Goal: Communication & Community: Answer question/provide support

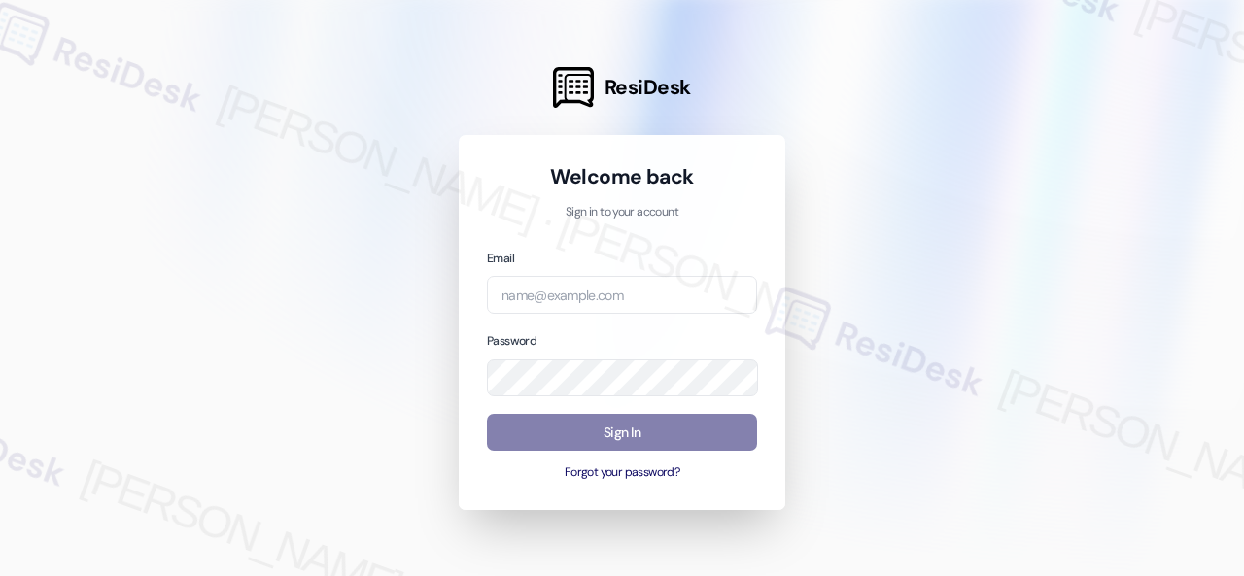
click at [888, 205] on div at bounding box center [622, 288] width 1244 height 576
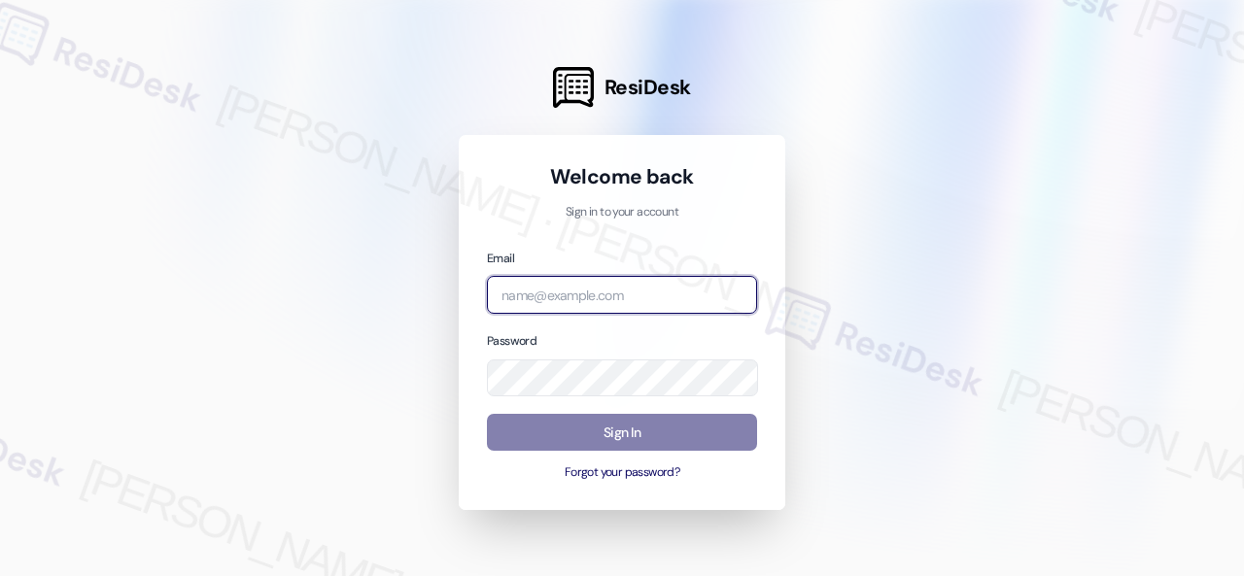
paste input "[EMAIL_ADDRESS][PERSON_NAME][PERSON_NAME][PERSON_NAME][DOMAIN_NAME]"
type input "[EMAIL_ADDRESS][PERSON_NAME][PERSON_NAME][PERSON_NAME][DOMAIN_NAME]"
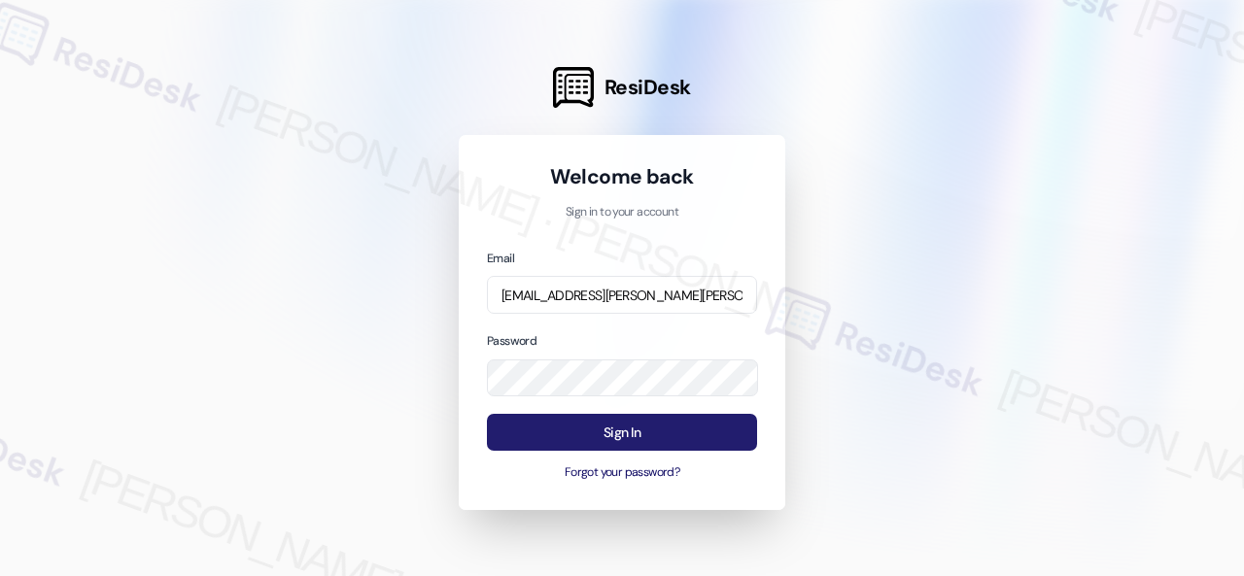
click at [596, 427] on button "Sign In" at bounding box center [622, 433] width 270 height 38
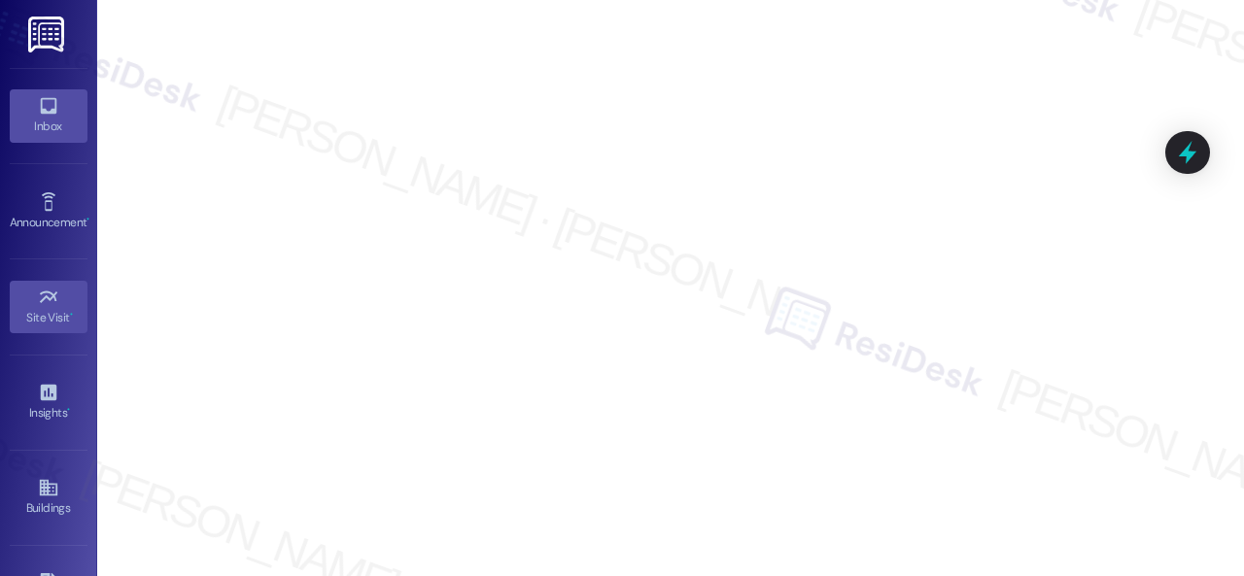
click at [47, 122] on div "Inbox" at bounding box center [48, 126] width 97 height 19
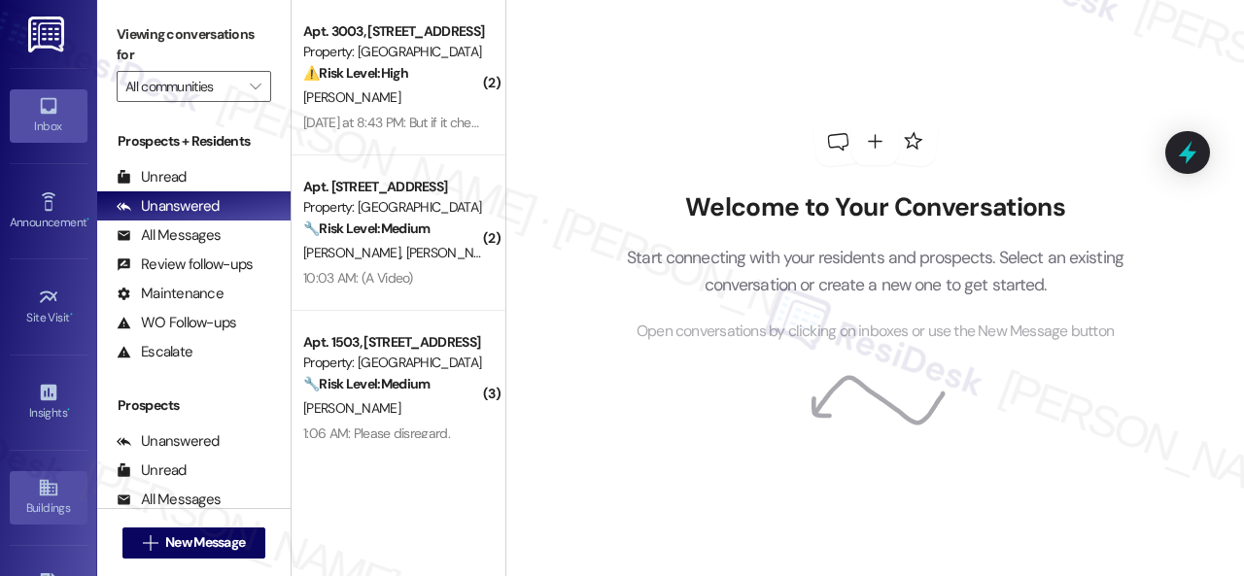
click at [37, 503] on div "Buildings" at bounding box center [48, 508] width 97 height 19
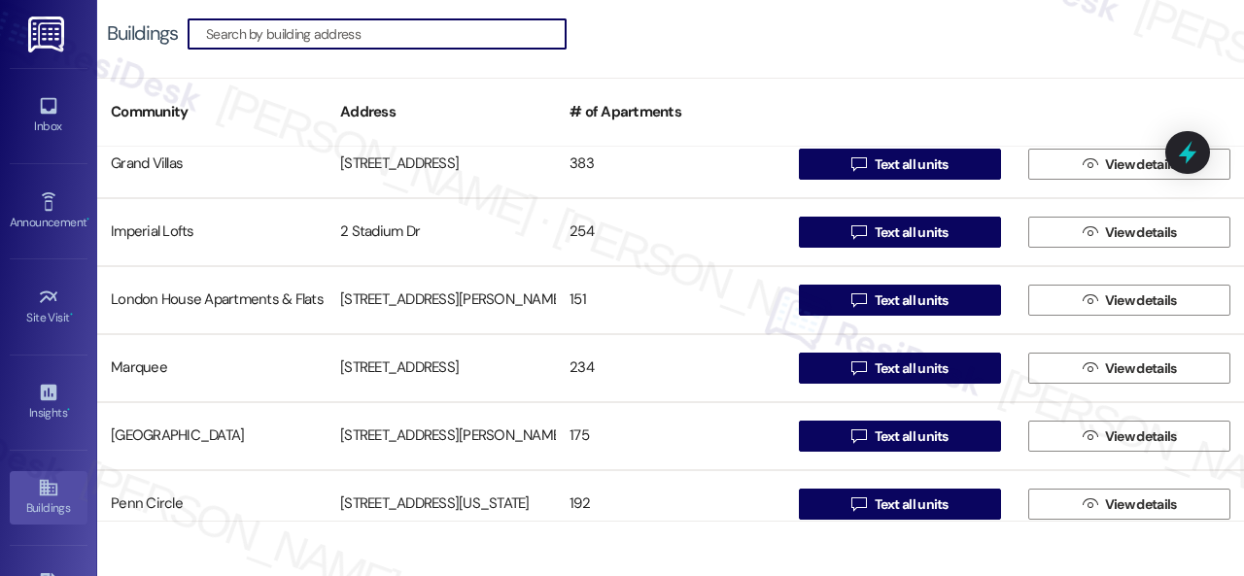
scroll to position [519, 0]
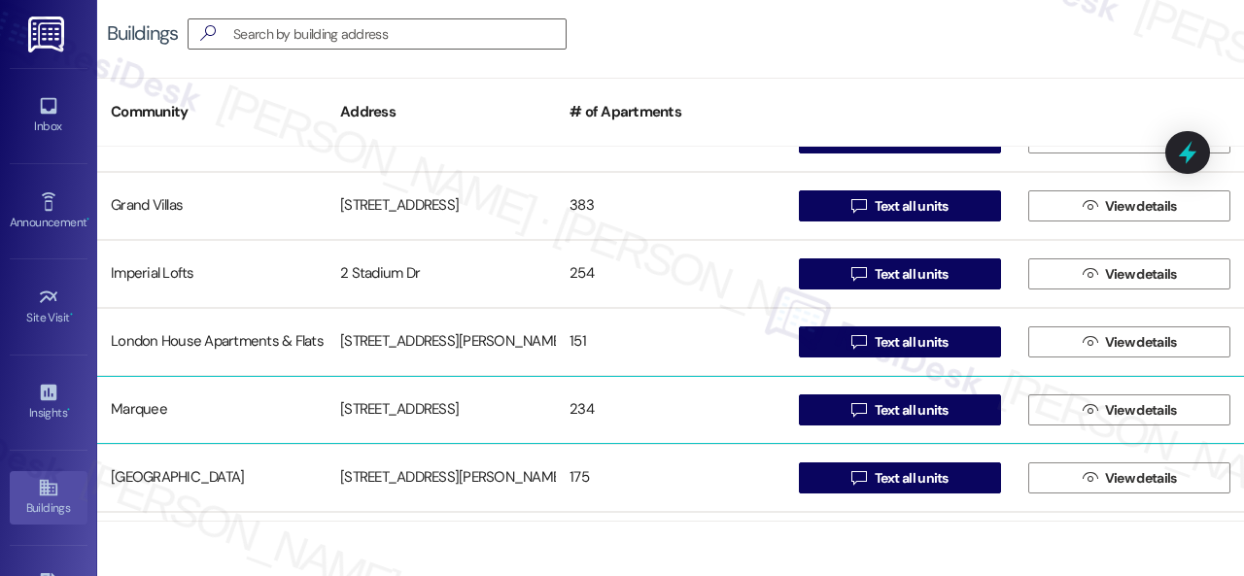
click at [155, 406] on div "Marquee" at bounding box center [211, 410] width 229 height 39
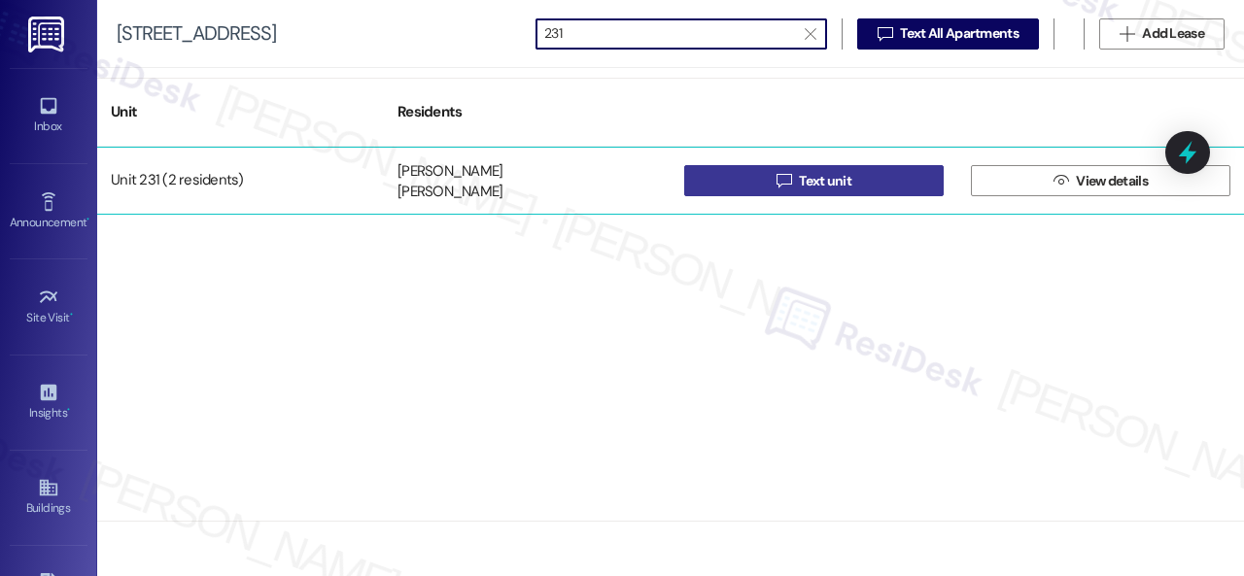
type input "231"
click at [789, 191] on span " Text unit" at bounding box center [814, 180] width 83 height 29
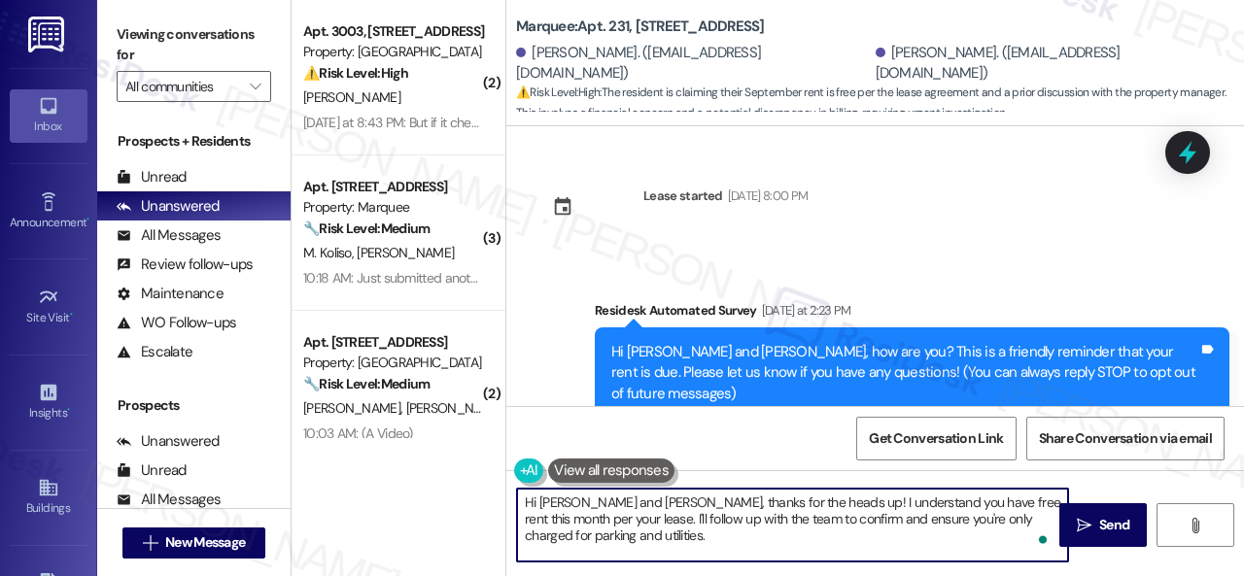
drag, startPoint x: 541, startPoint y: 506, endPoint x: 619, endPoint y: 501, distance: 78.0
click at [619, 501] on textarea "Hi [PERSON_NAME] and [PERSON_NAME], thanks for the heads up! I understand you h…" at bounding box center [792, 525] width 551 height 73
drag, startPoint x: 1043, startPoint y: 502, endPoint x: 1043, endPoint y: 520, distance: 17.5
click at [1043, 520] on textarea "Hi [PERSON_NAME], thanks for the heads up! I understand you have free rent this…" at bounding box center [792, 525] width 551 height 73
type textarea "Hi [PERSON_NAME], thanks for the heads up! I understand you have free rent this…"
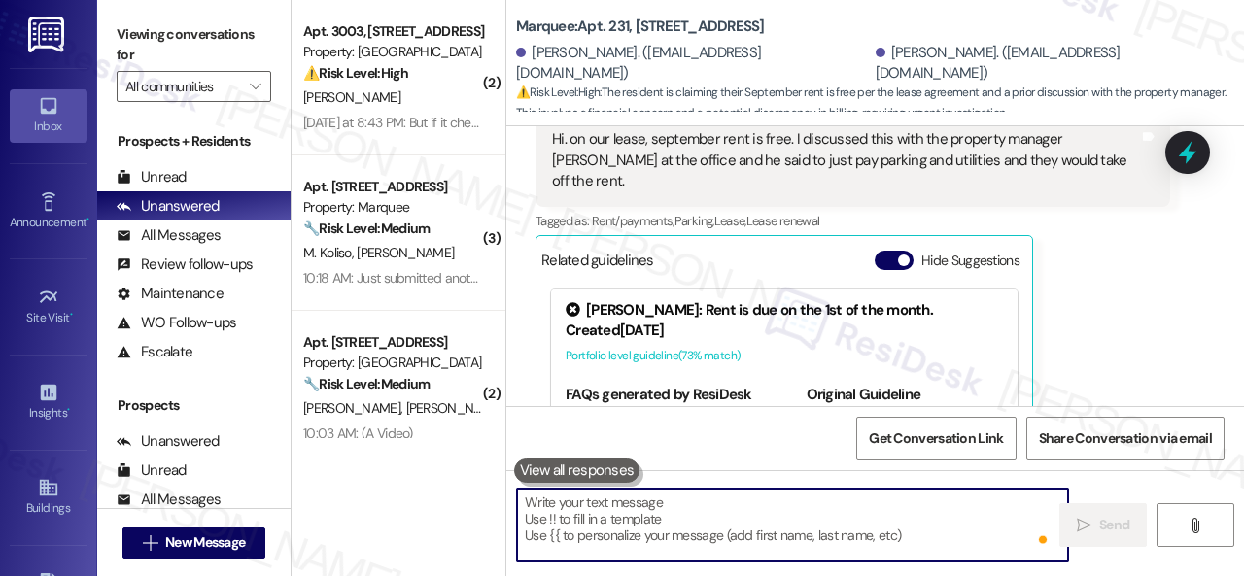
scroll to position [500, 0]
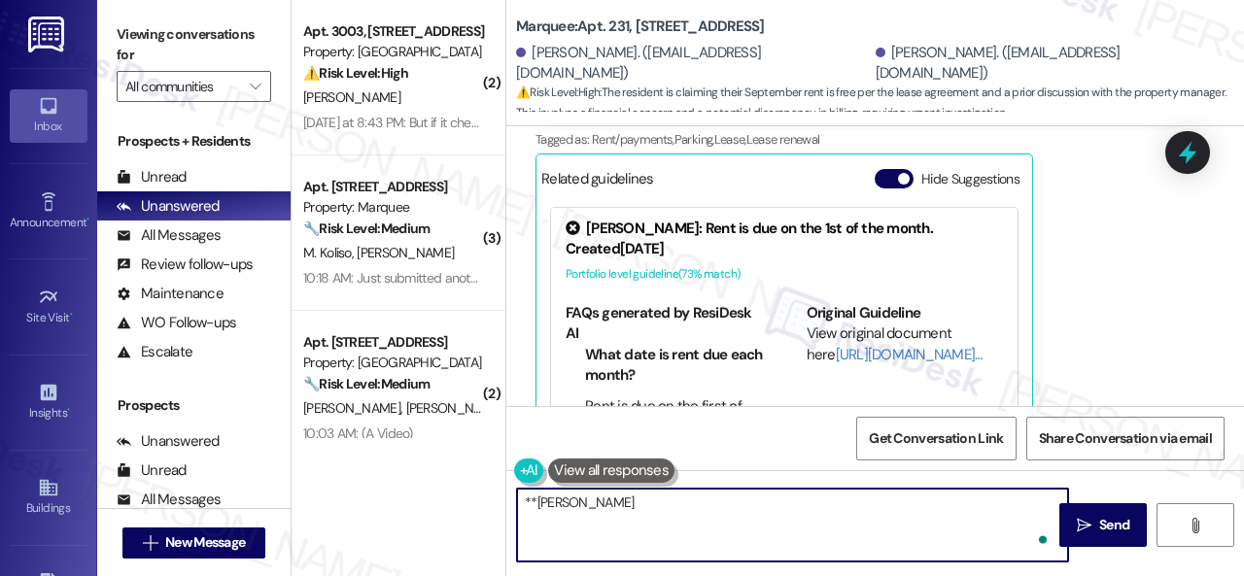
type textarea "**[PERSON_NAME]"
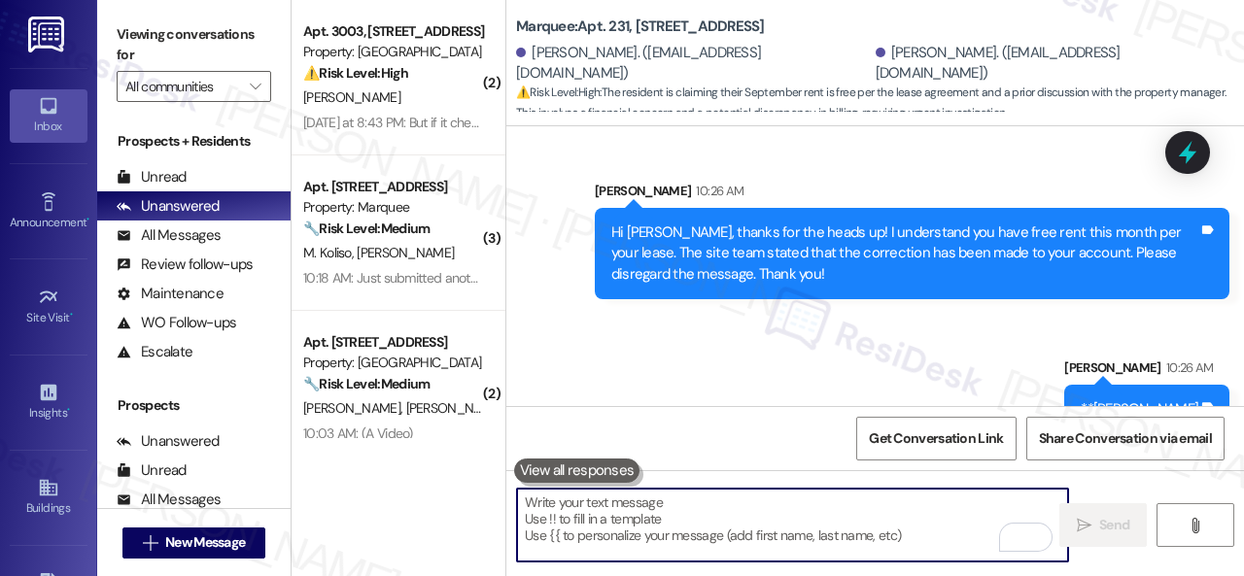
scroll to position [1321, 0]
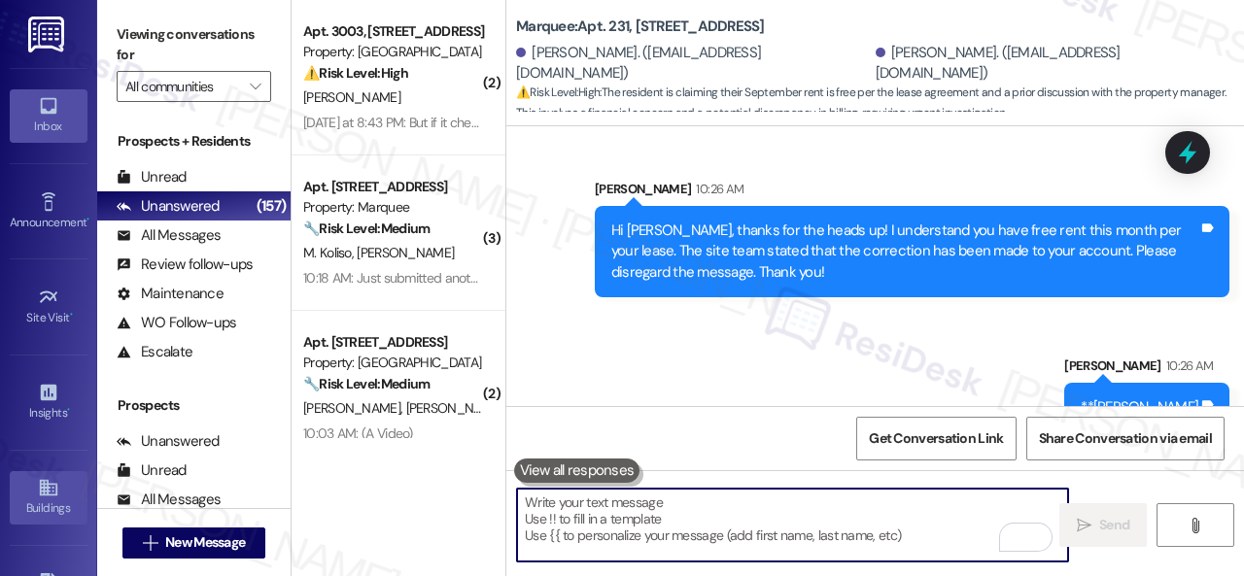
click at [29, 483] on link "Buildings" at bounding box center [49, 497] width 78 height 52
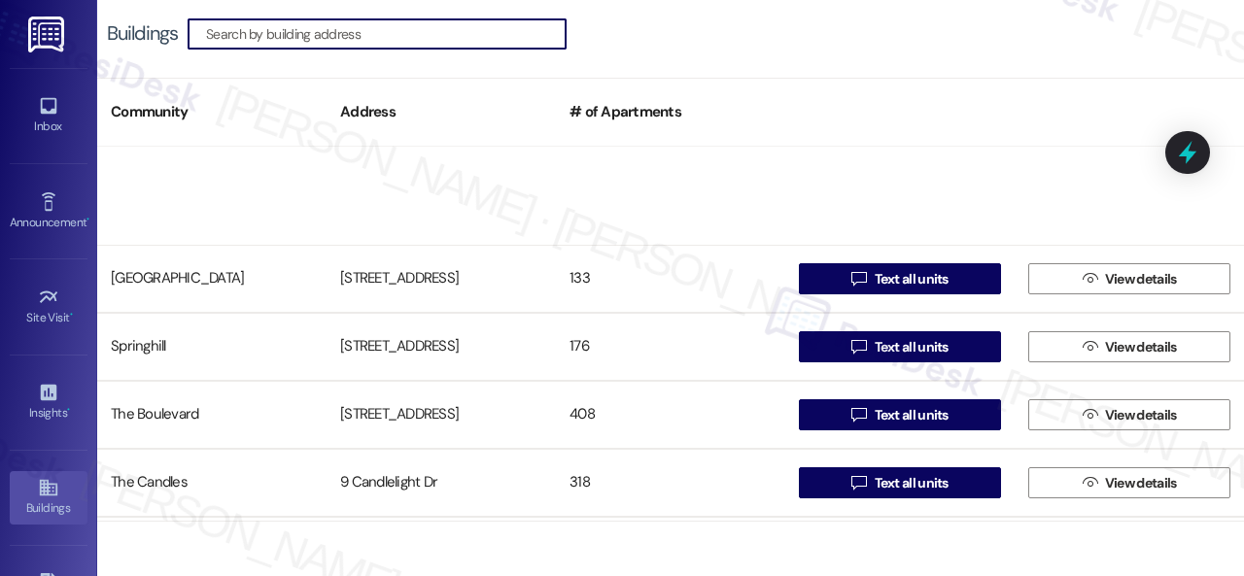
scroll to position [1263, 0]
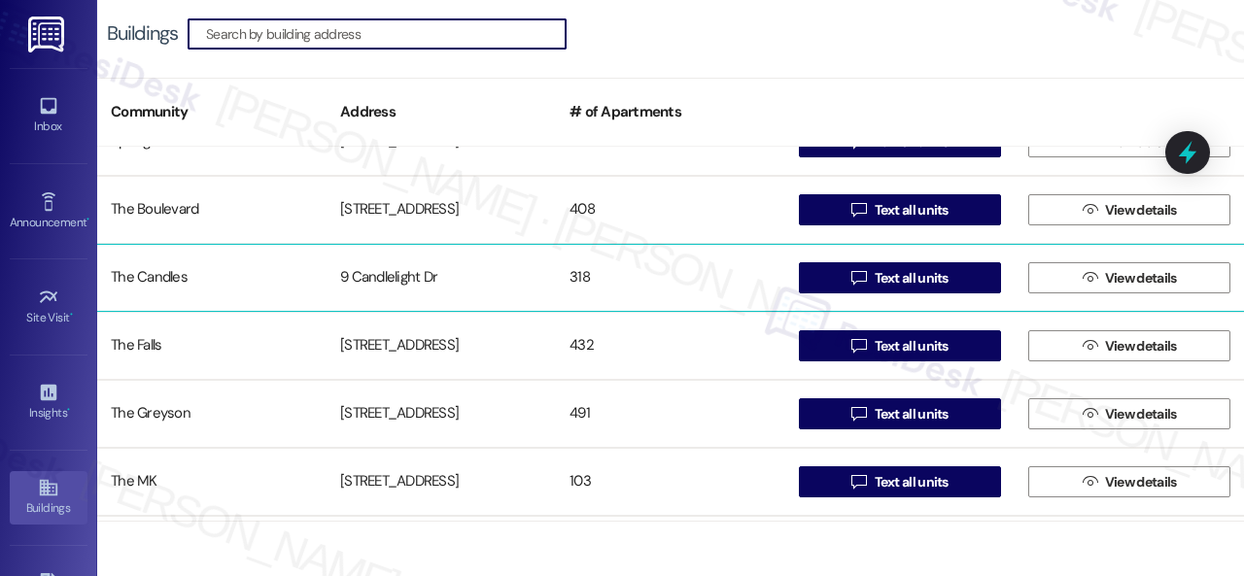
click at [165, 277] on div "The Candles" at bounding box center [211, 278] width 229 height 39
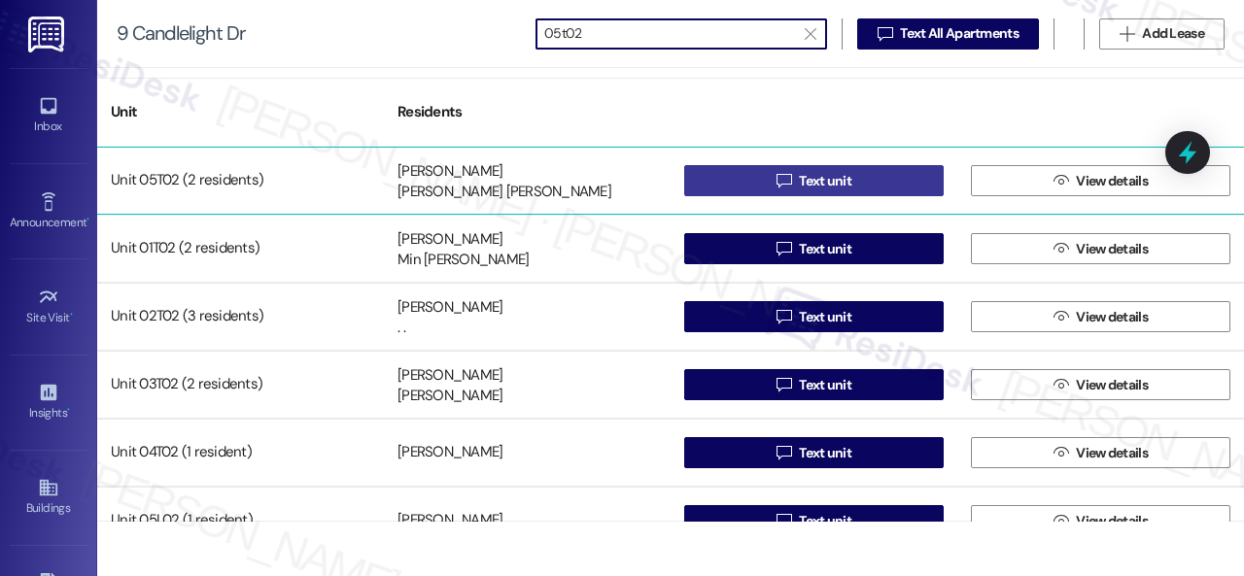
type input "05t02"
click at [795, 180] on span "Text unit" at bounding box center [825, 181] width 60 height 20
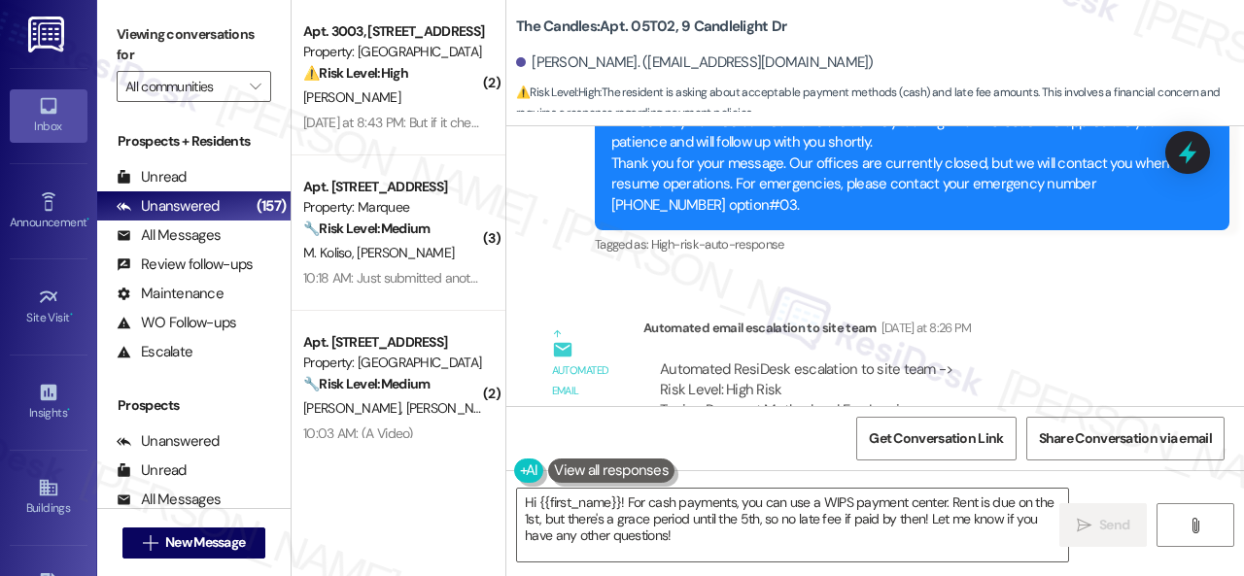
scroll to position [678, 0]
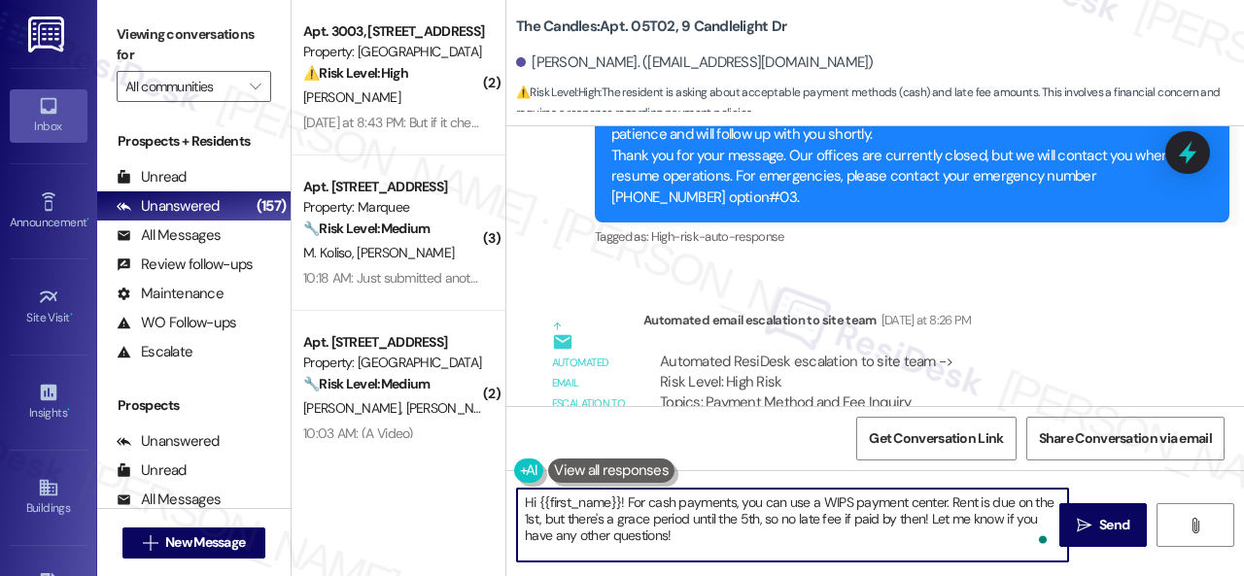
drag, startPoint x: 628, startPoint y: 504, endPoint x: 680, endPoint y: 537, distance: 62.0
click at [680, 537] on textarea "Hi {{first_name}}! For cash payments, you can use a WIPS payment center. Rent i…" at bounding box center [792, 525] width 551 height 73
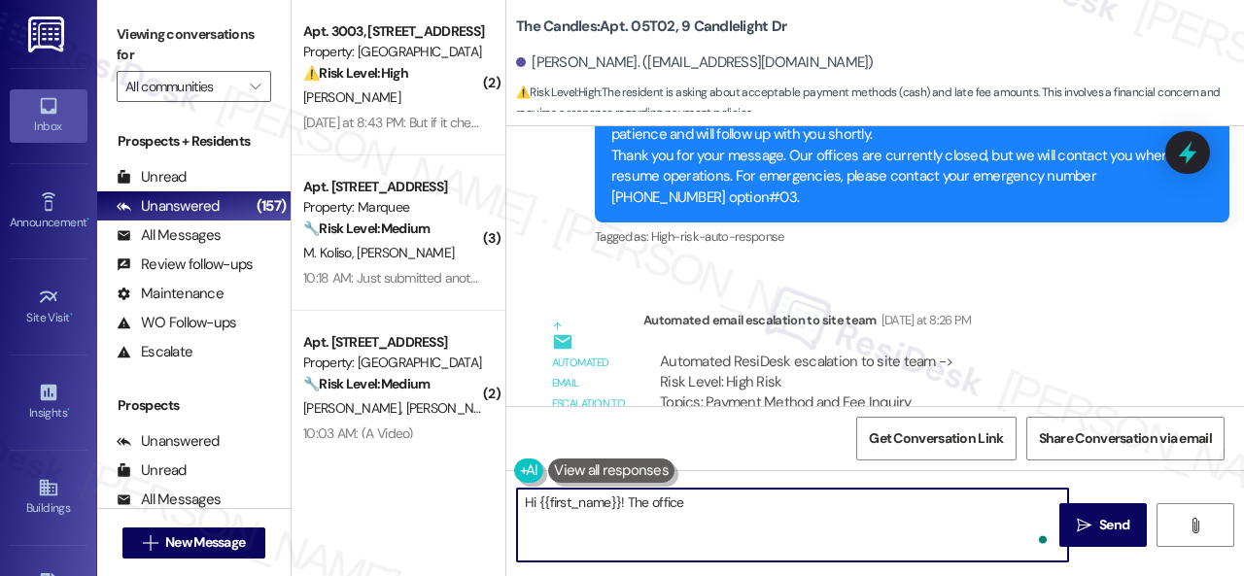
paste textarea "never except cash in the office. The resident would need to pay rent on the res…"
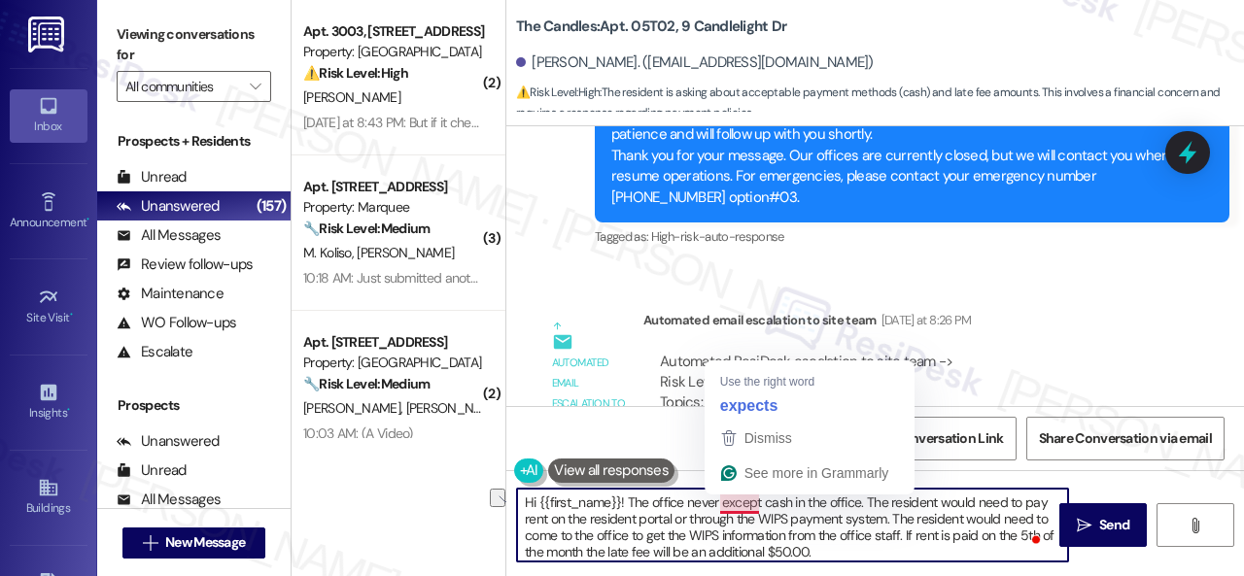
drag, startPoint x: 684, startPoint y: 503, endPoint x: 759, endPoint y: 503, distance: 74.8
click at [759, 503] on textarea "Hi {{first_name}}! The office never except cash in the office. The resident wou…" at bounding box center [792, 525] width 551 height 73
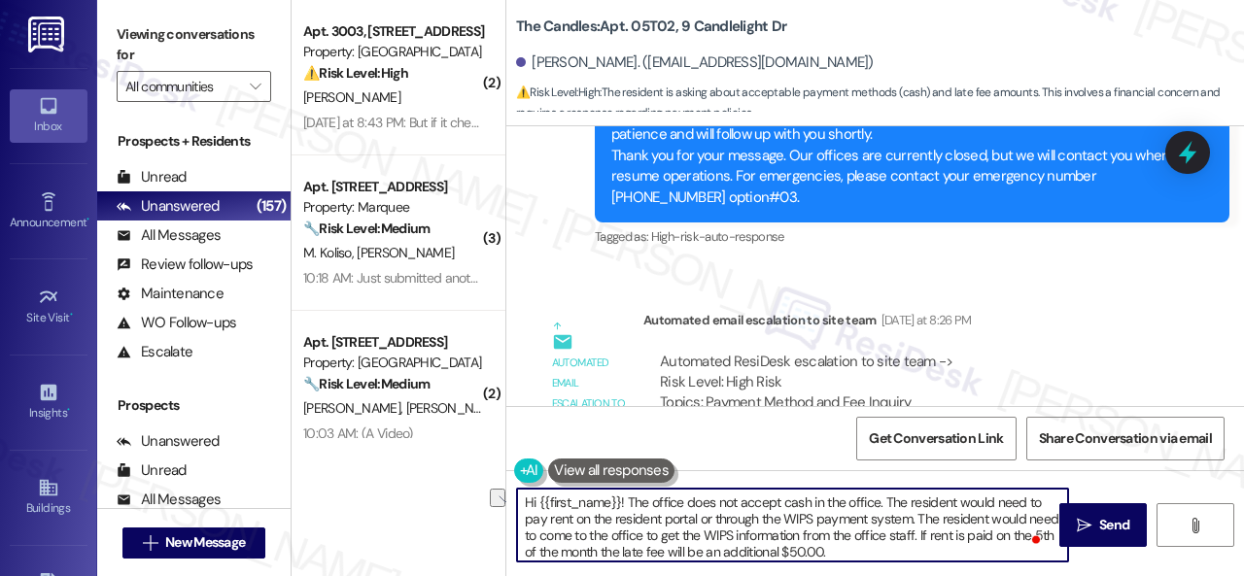
drag, startPoint x: 810, startPoint y: 505, endPoint x: 876, endPoint y: 505, distance: 66.1
click at [876, 505] on textarea "Hi {{first_name}}! The office does not accept cash in the office. The resident …" at bounding box center [792, 525] width 551 height 73
drag, startPoint x: 811, startPoint y: 501, endPoint x: 883, endPoint y: 502, distance: 71.9
click at [883, 502] on textarea "Hi {{first_name}}! The office does not accept cash. The resident would need to …" at bounding box center [792, 525] width 551 height 73
drag, startPoint x: 823, startPoint y: 520, endPoint x: 937, endPoint y: 522, distance: 113.7
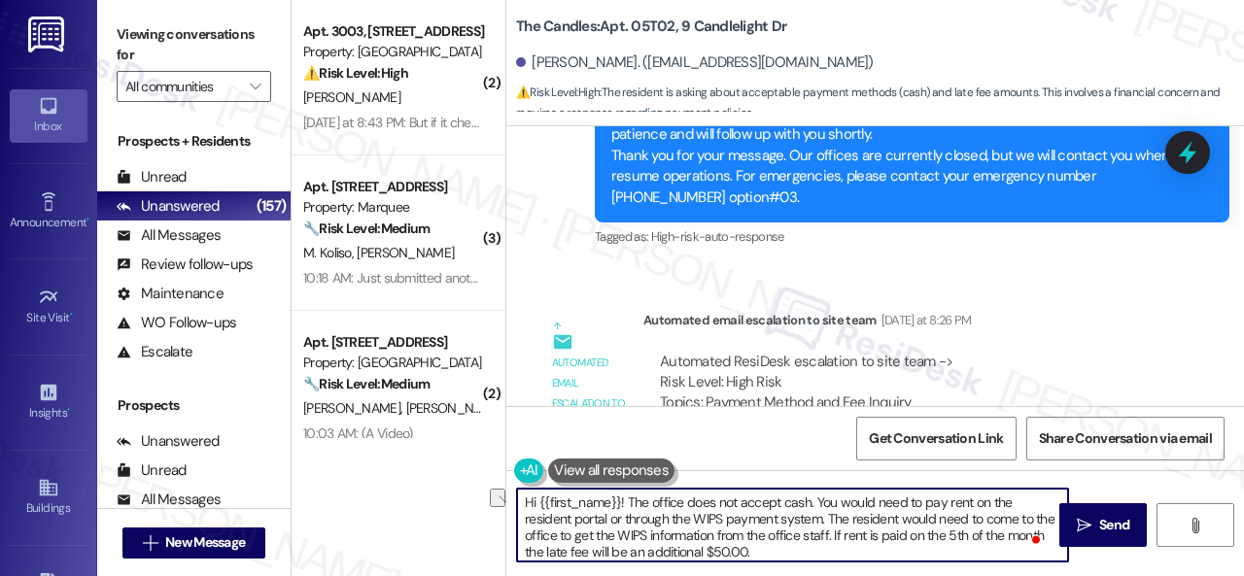
click at [937, 522] on textarea "Hi {{first_name}}! The office does not accept cash. You would need to pay rent …" at bounding box center [792, 525] width 551 height 73
type textarea "Hi {{first_name}}! The office does not accept cash. You would need to pay rent …"
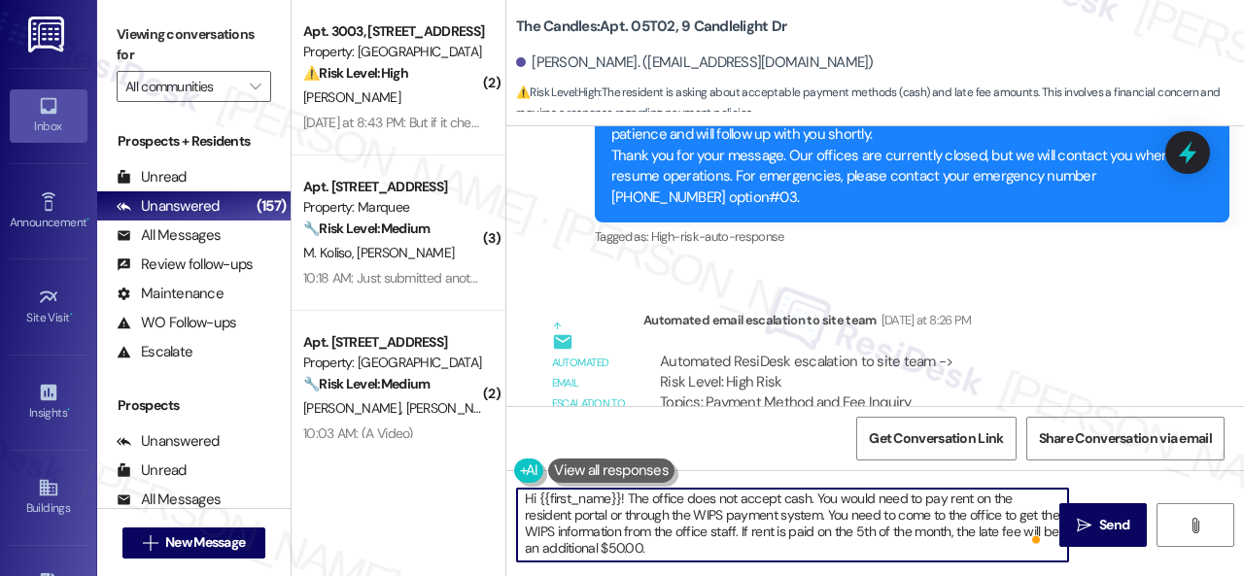
scroll to position [0, 0]
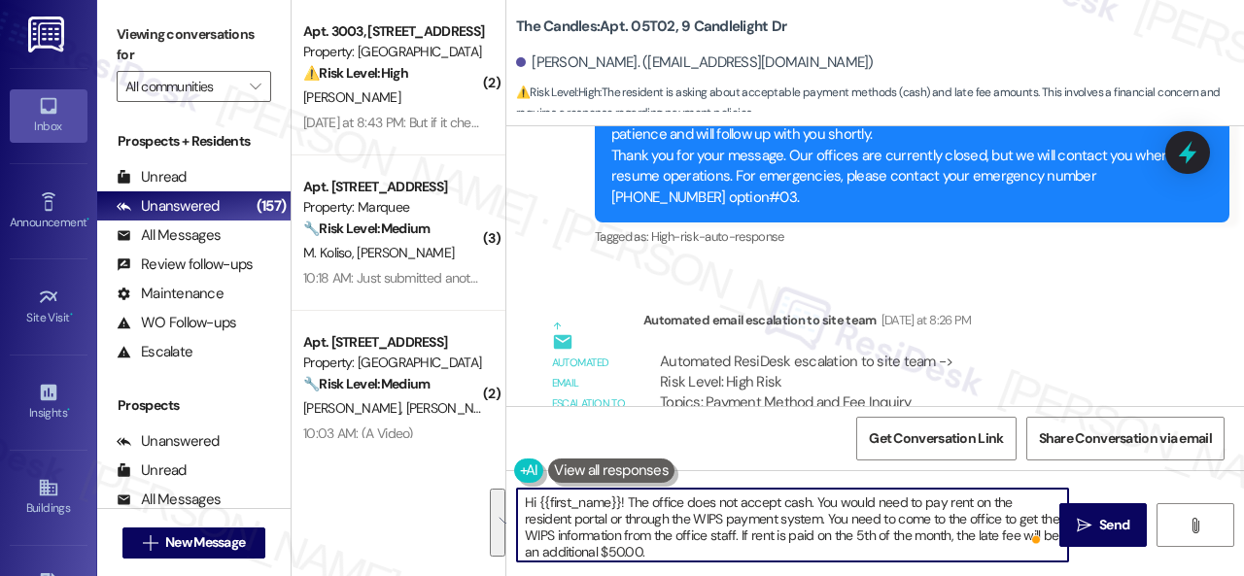
drag, startPoint x: 703, startPoint y: 547, endPoint x: 480, endPoint y: 482, distance: 231.9
click at [480, 482] on div "( 2 ) Apt. 3003, [STREET_ADDRESS] Property: The Falls ⚠️ Risk Level: High The r…" at bounding box center [768, 288] width 952 height 576
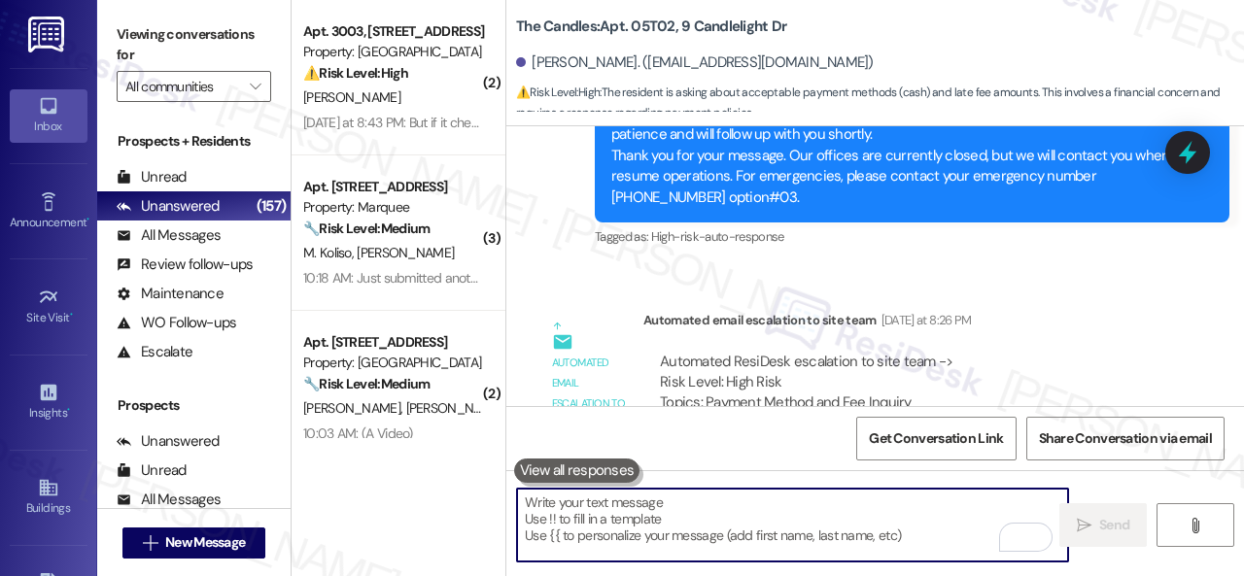
click at [1097, 365] on div "Automated ResiDesk escalation to site team -> Risk Level: High Risk Topics: Pay…" at bounding box center [907, 394] width 494 height 84
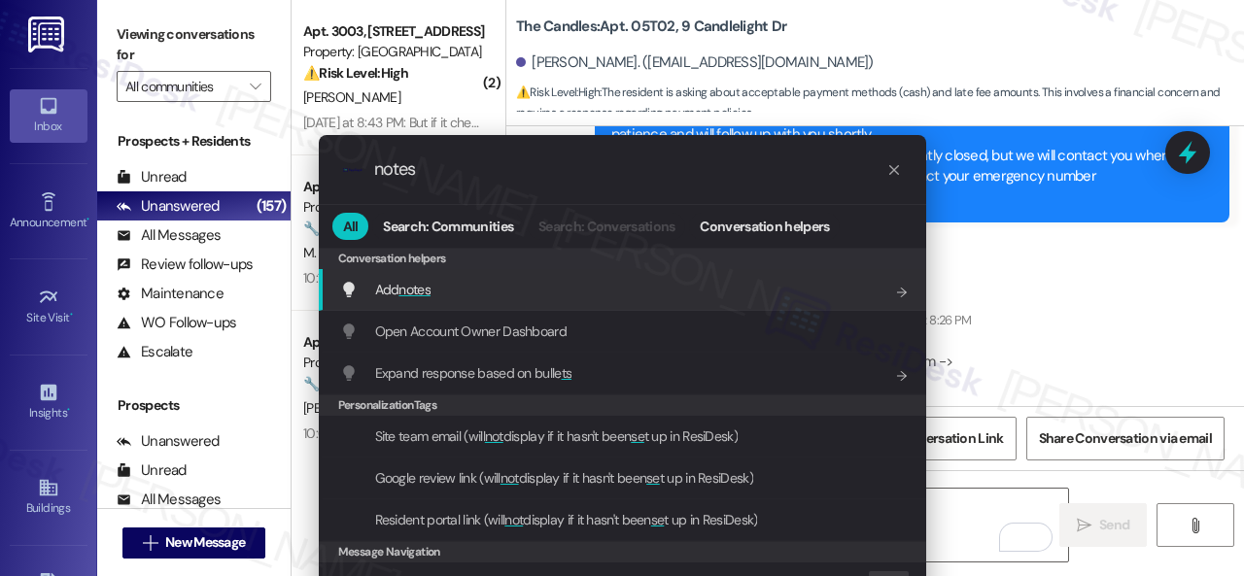
type input "notes"
click at [376, 279] on span "Add notes" at bounding box center [402, 289] width 55 height 21
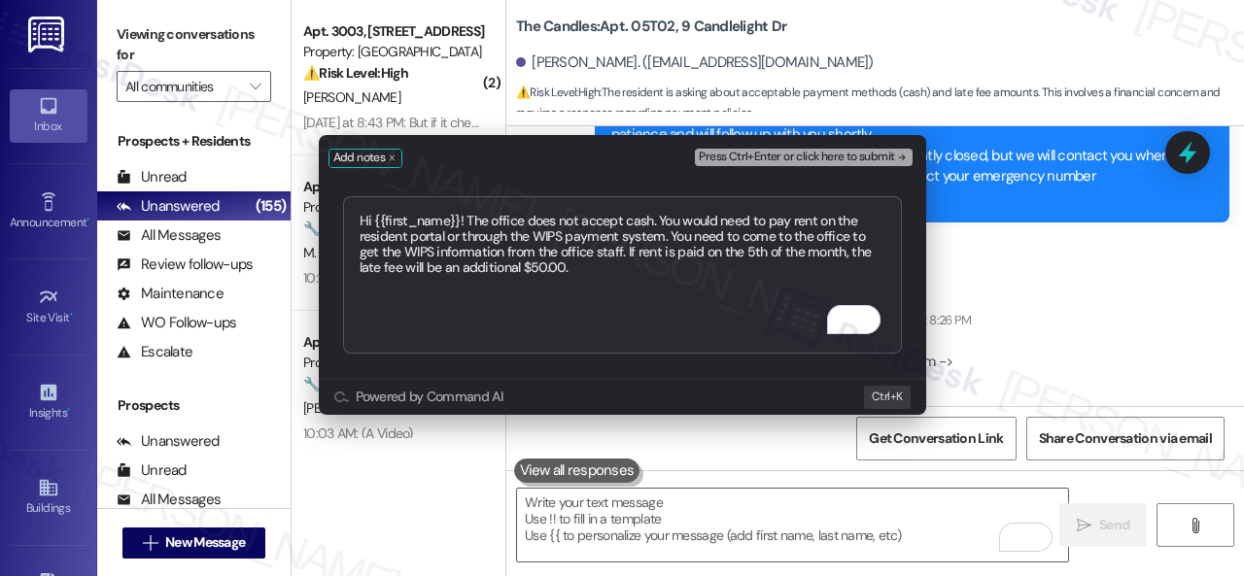
click at [725, 250] on textarea "Hi {{first_name}}! The office does not accept cash. You would need to pay rent …" at bounding box center [622, 274] width 559 height 157
type textarea "Hi {{first_name}}! The office does not accept cash. You would need to pay rent …"
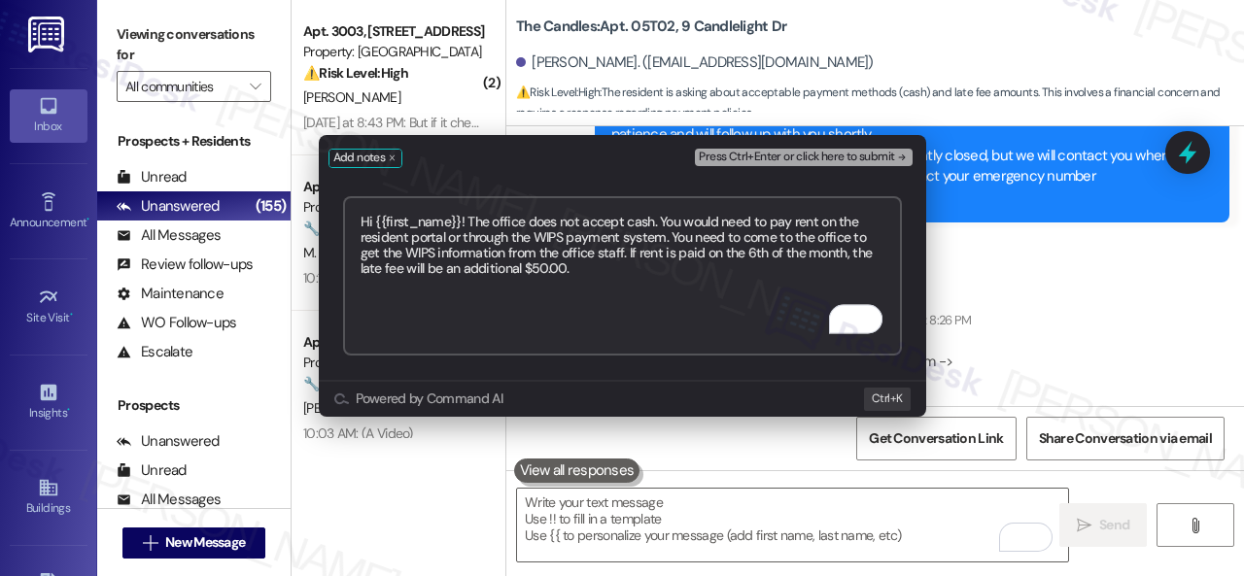
click at [805, 159] on span "Press Ctrl+Enter or click here to submit" at bounding box center [796, 158] width 195 height 14
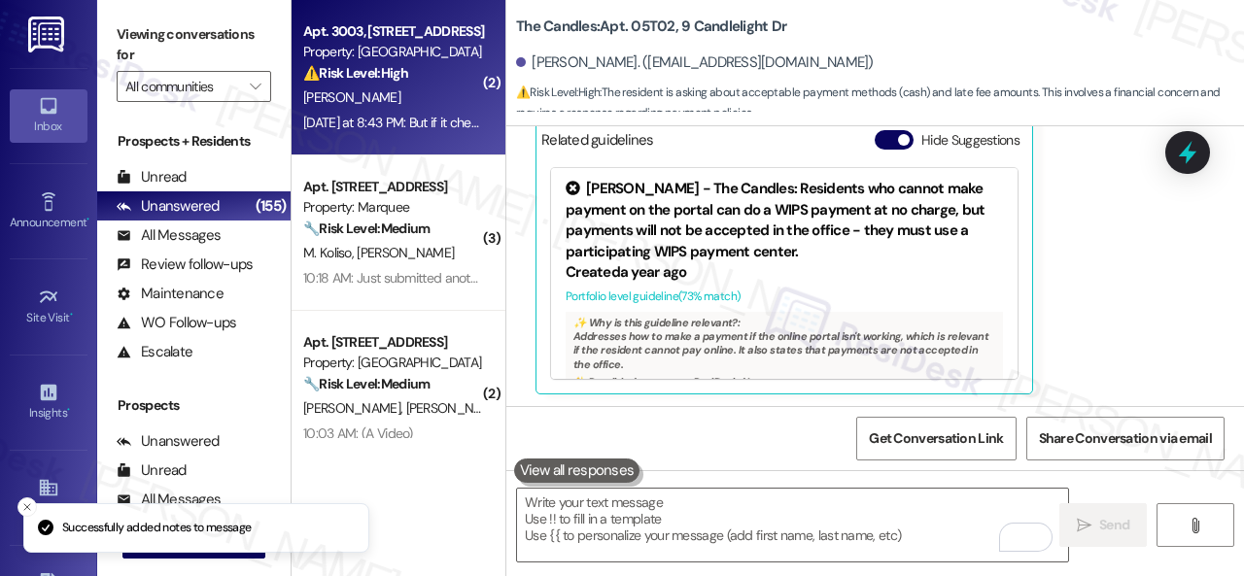
scroll to position [1261, 0]
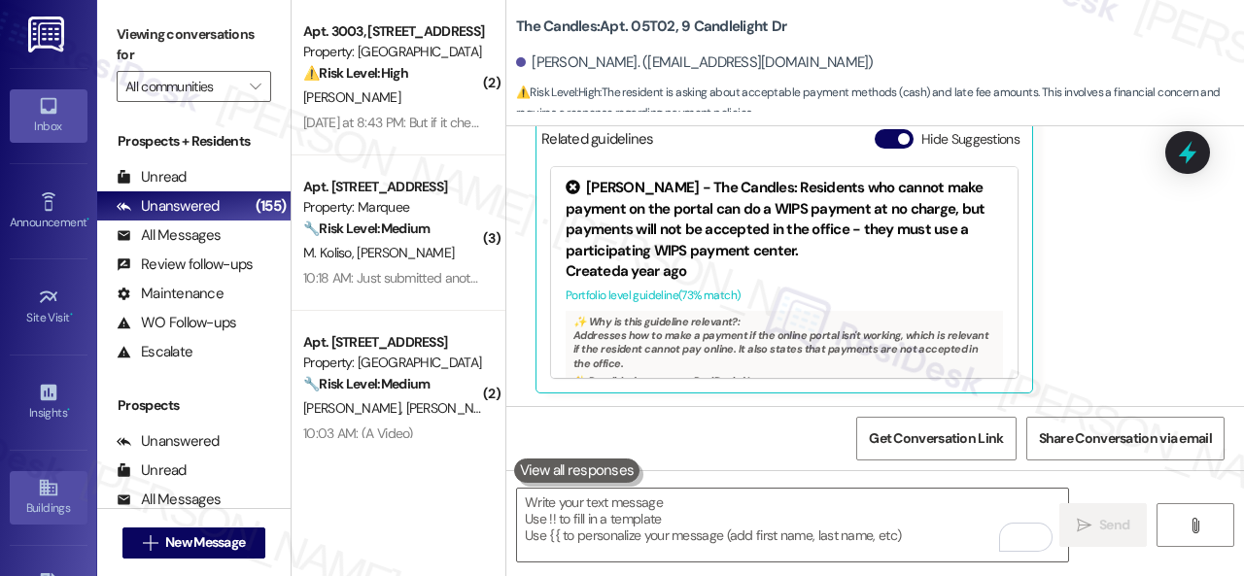
click at [40, 487] on icon at bounding box center [47, 488] width 17 height 17
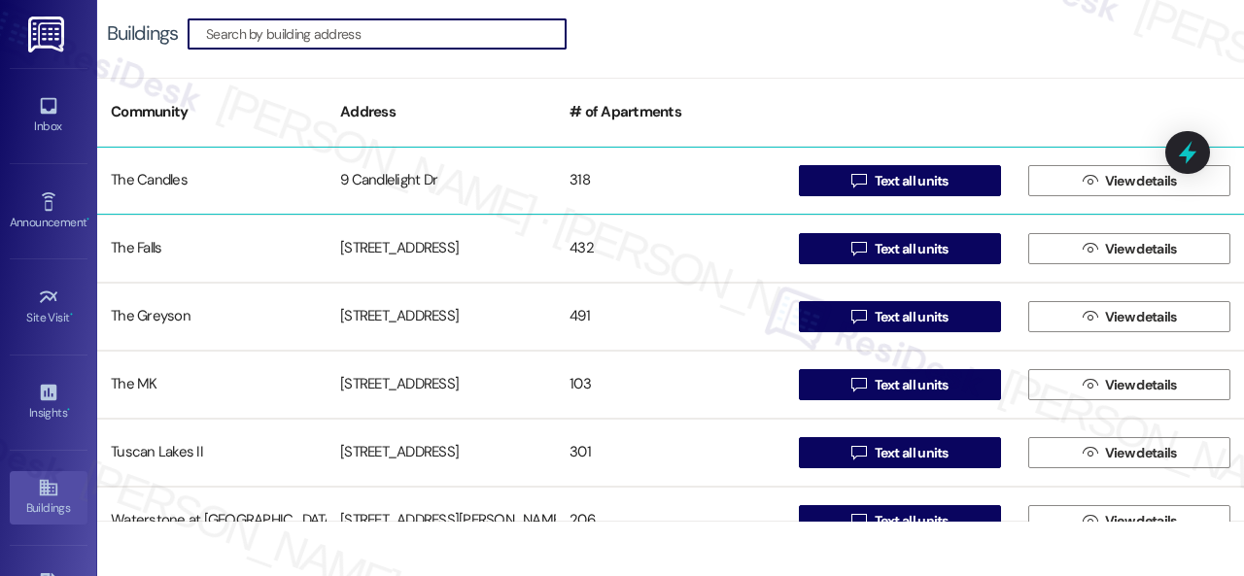
scroll to position [1263, 0]
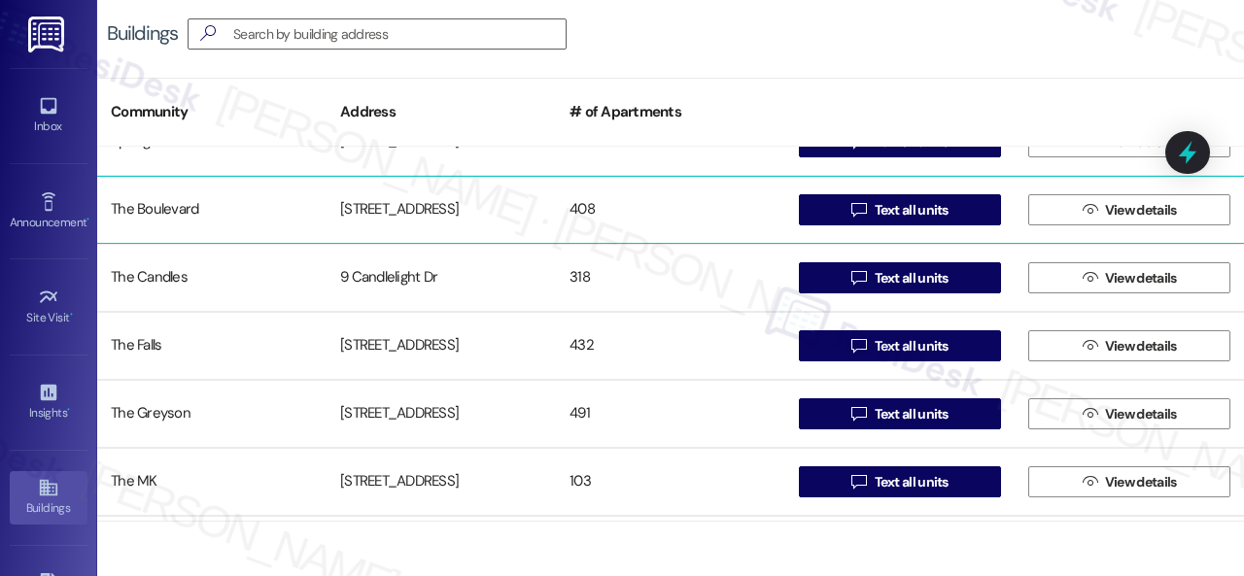
click at [173, 211] on div "The Boulevard" at bounding box center [211, 209] width 229 height 39
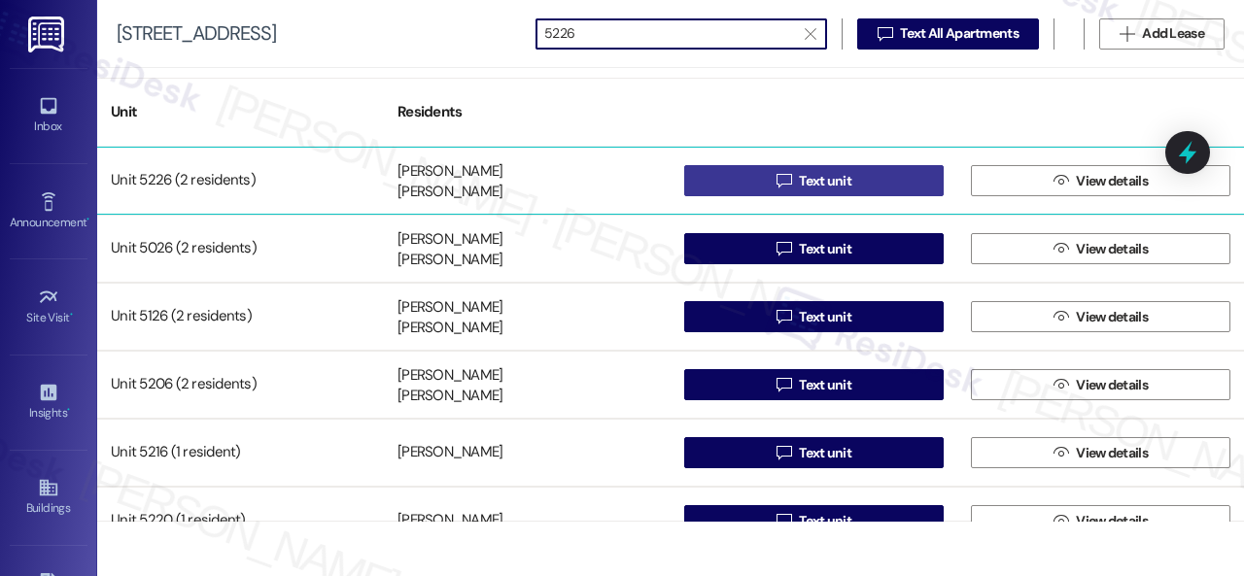
type input "5226"
click at [712, 172] on button " Text unit" at bounding box center [813, 180] width 259 height 31
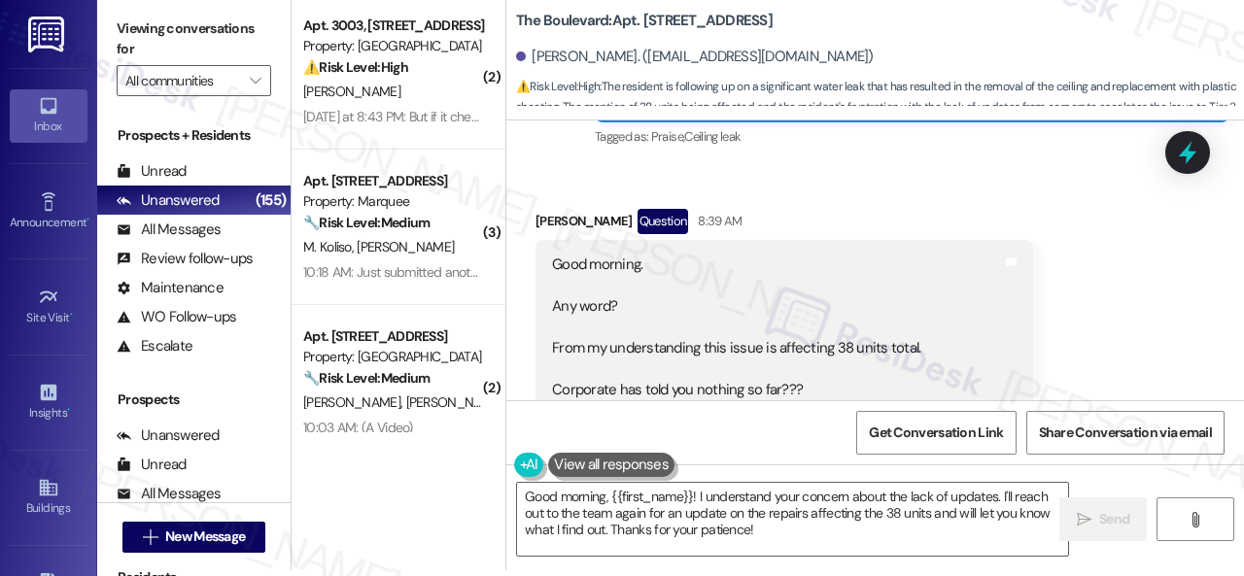
scroll to position [23864, 0]
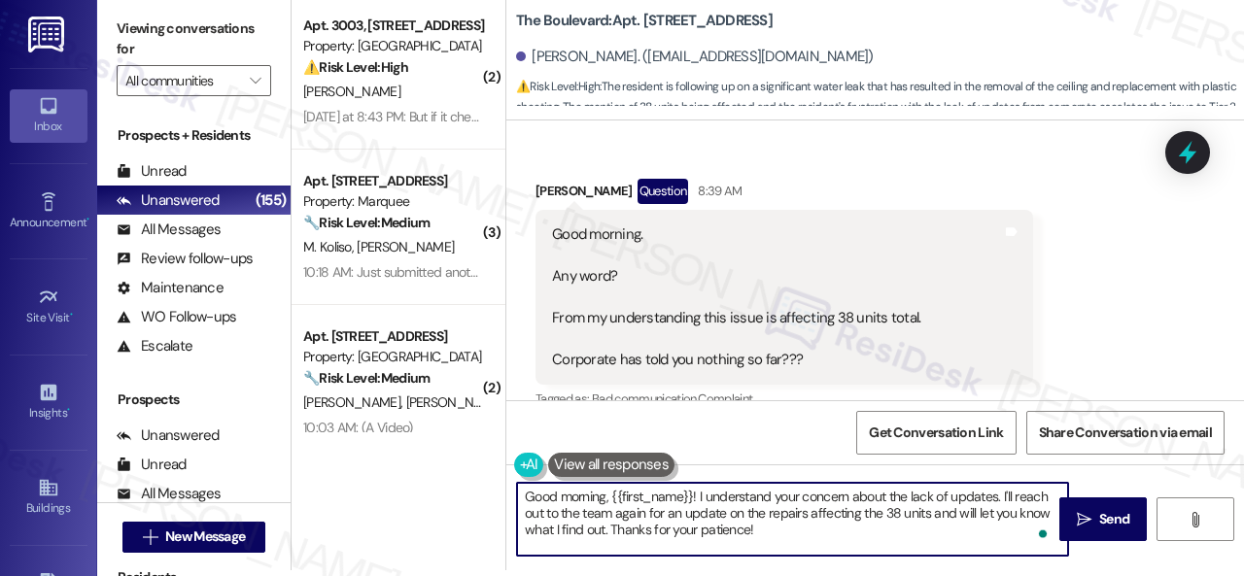
drag, startPoint x: 700, startPoint y: 495, endPoint x: 777, endPoint y: 547, distance: 93.8
click at [777, 547] on textarea "Good morning, {{first_name}}! I understand your concern about the lack of updat…" at bounding box center [792, 519] width 551 height 73
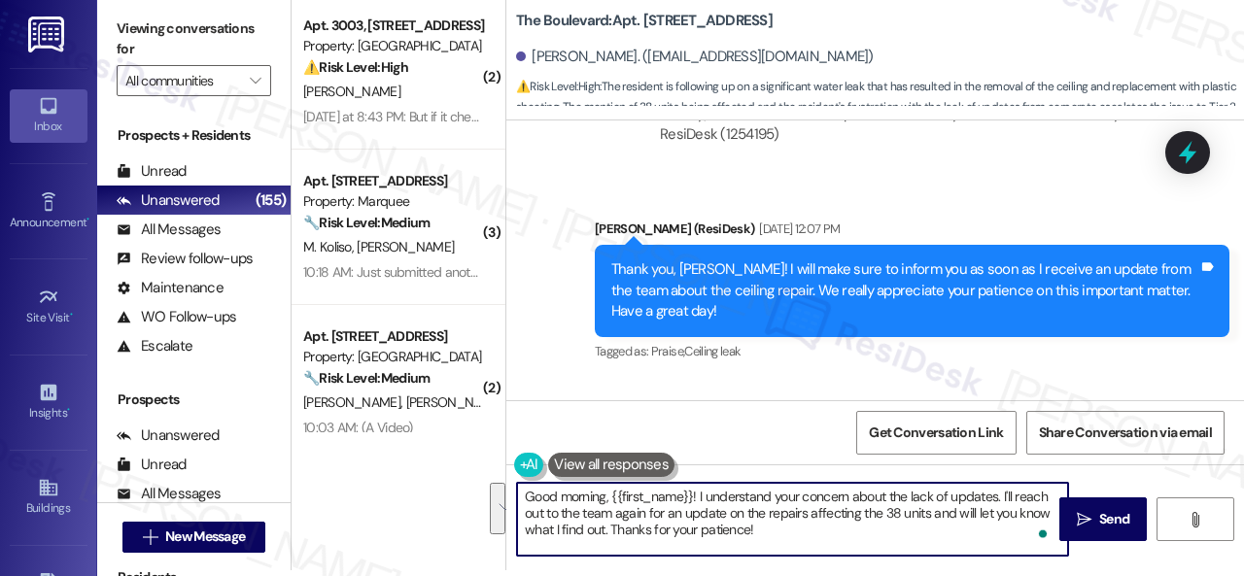
scroll to position [23572, 0]
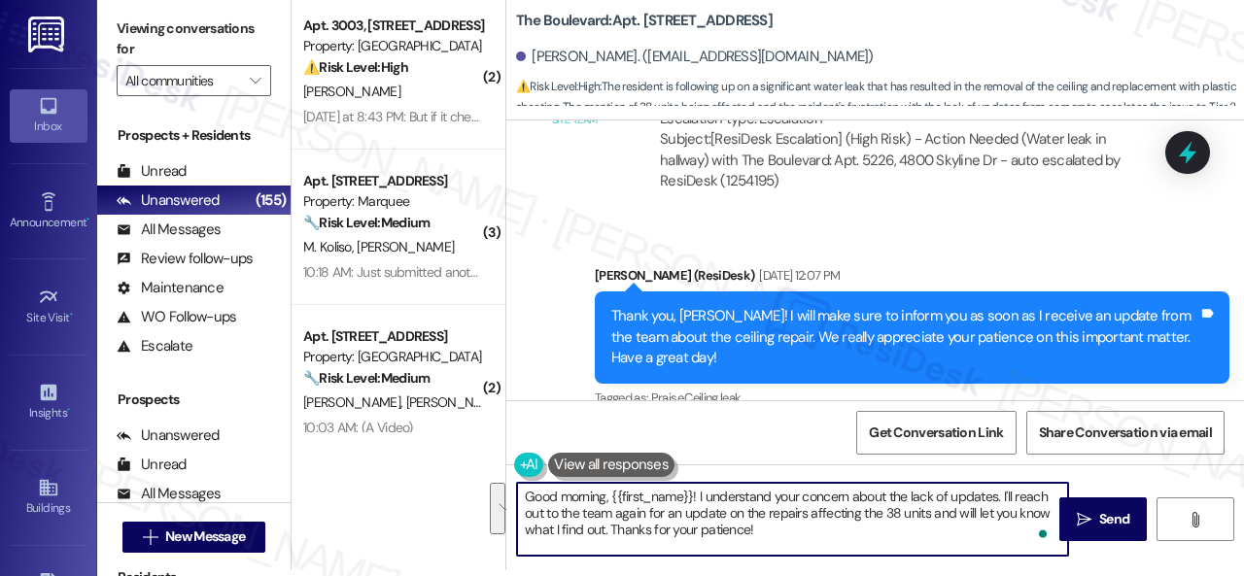
paste textarea "will be reaching out [DATE] to schedule your repairs. I will be in touch soon."
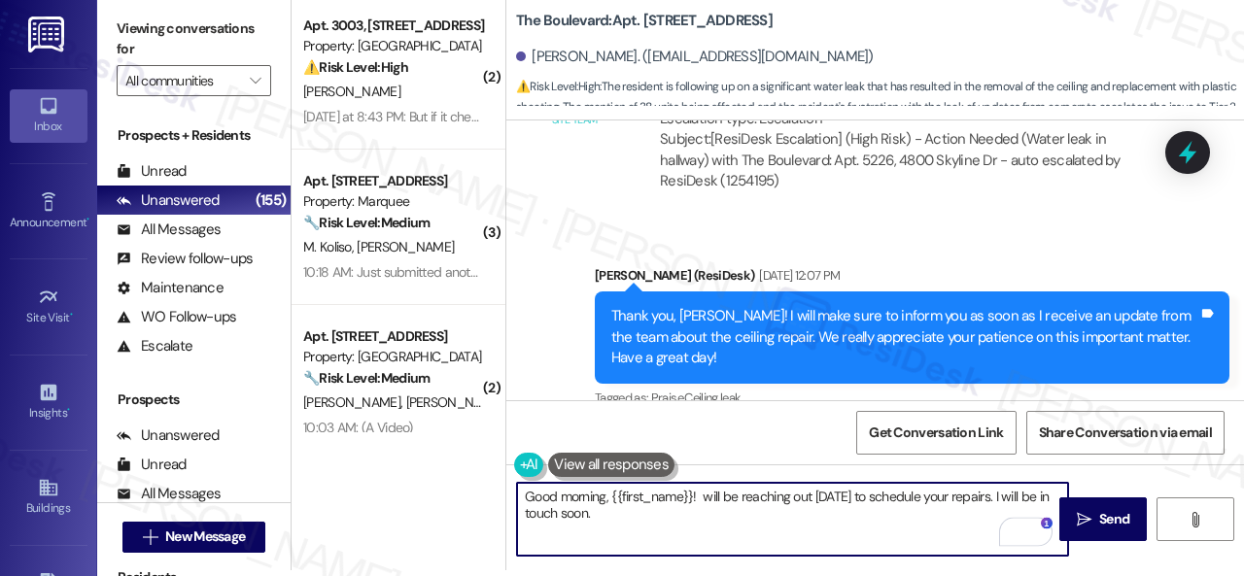
click at [703, 499] on textarea "Good morning, {{first_name}}! will be reaching out [DATE] to schedule your repa…" at bounding box center [792, 519] width 551 height 73
drag, startPoint x: 648, startPoint y: 512, endPoint x: 810, endPoint y: 512, distance: 161.3
click at [810, 512] on textarea "Good morning, {{first_name}}! The site team stated that they will be reaching o…" at bounding box center [792, 519] width 551 height 73
type textarea "Good morning, {{first_name}}! The site team stated that they will be reaching o…"
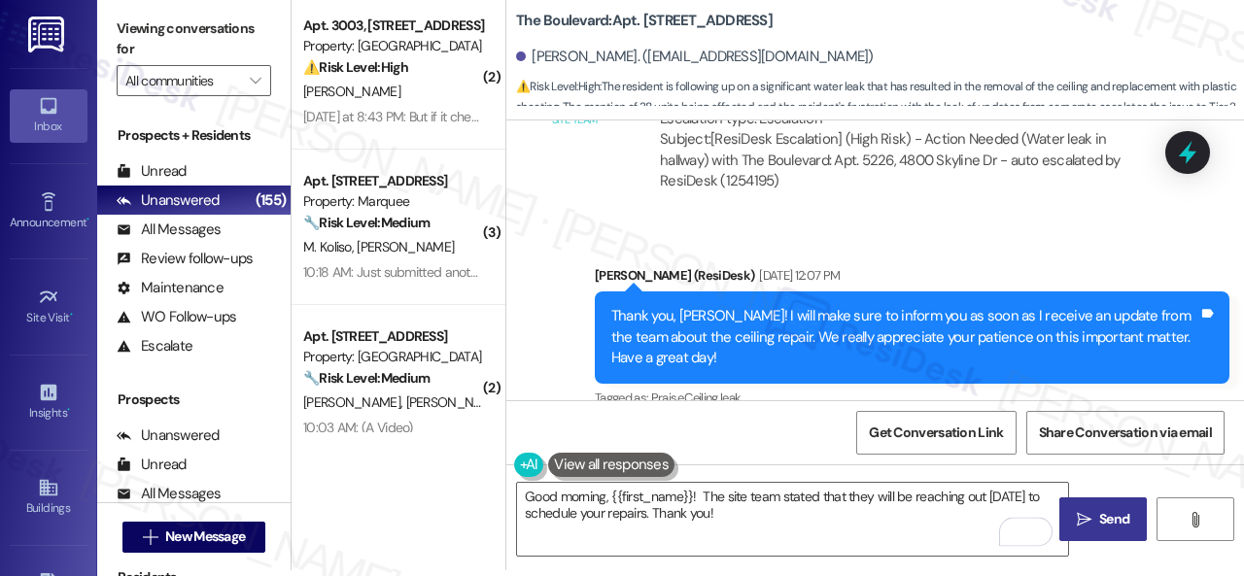
click at [1099, 516] on span "Send" at bounding box center [1114, 519] width 30 height 20
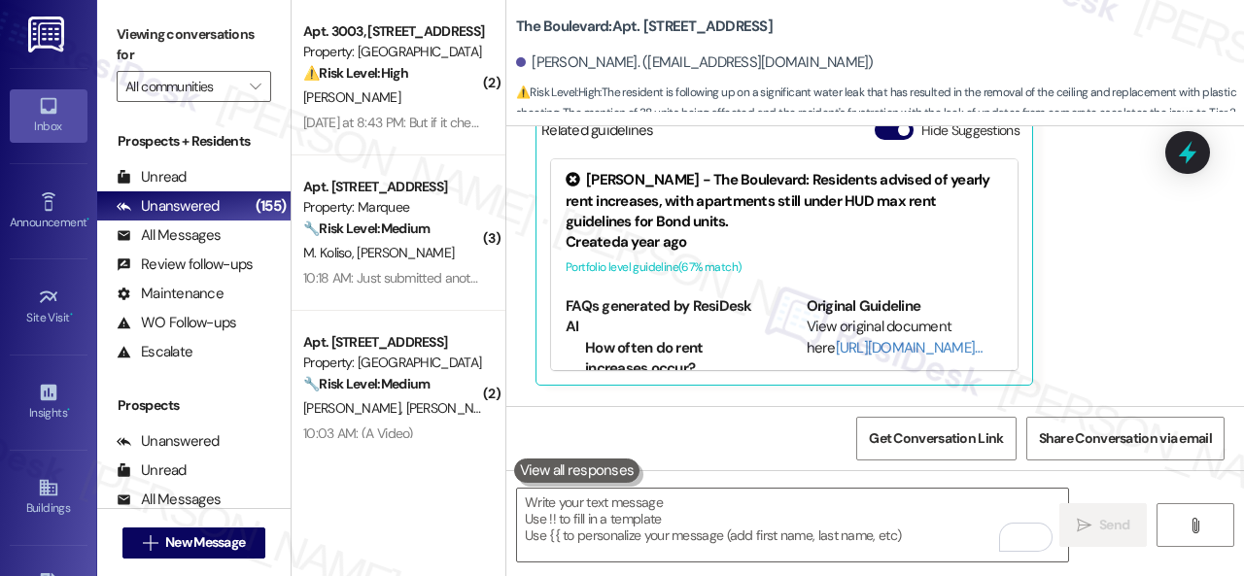
scroll to position [24738, 0]
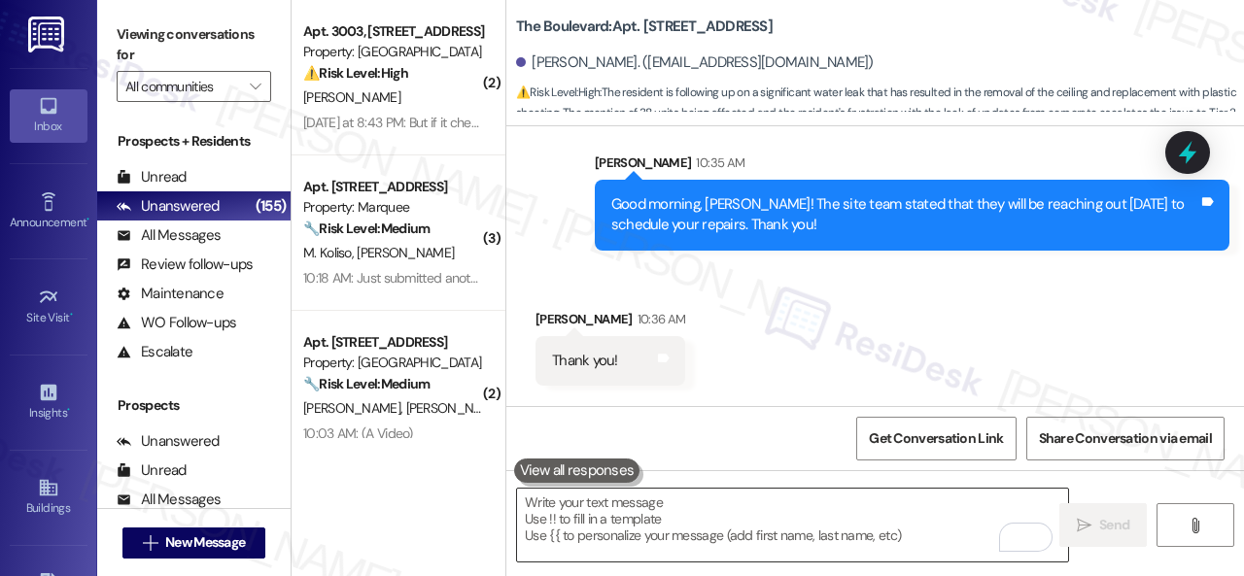
click at [665, 512] on textarea "To enrich screen reader interactions, please activate Accessibility in Grammarl…" at bounding box center [792, 525] width 551 height 73
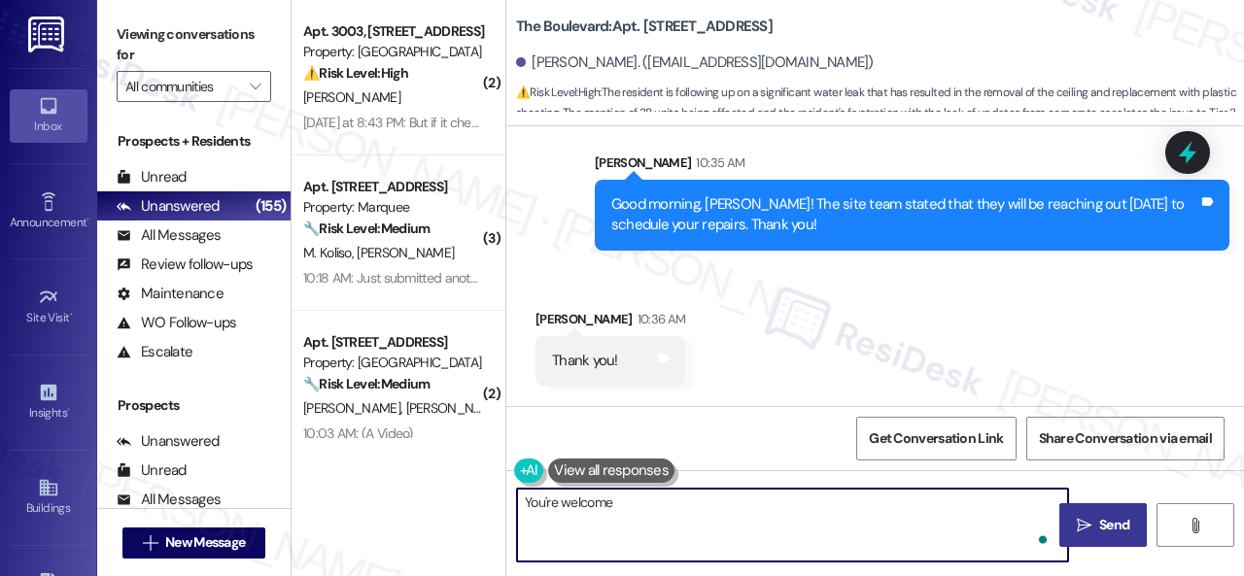
type textarea "You're welcome!"
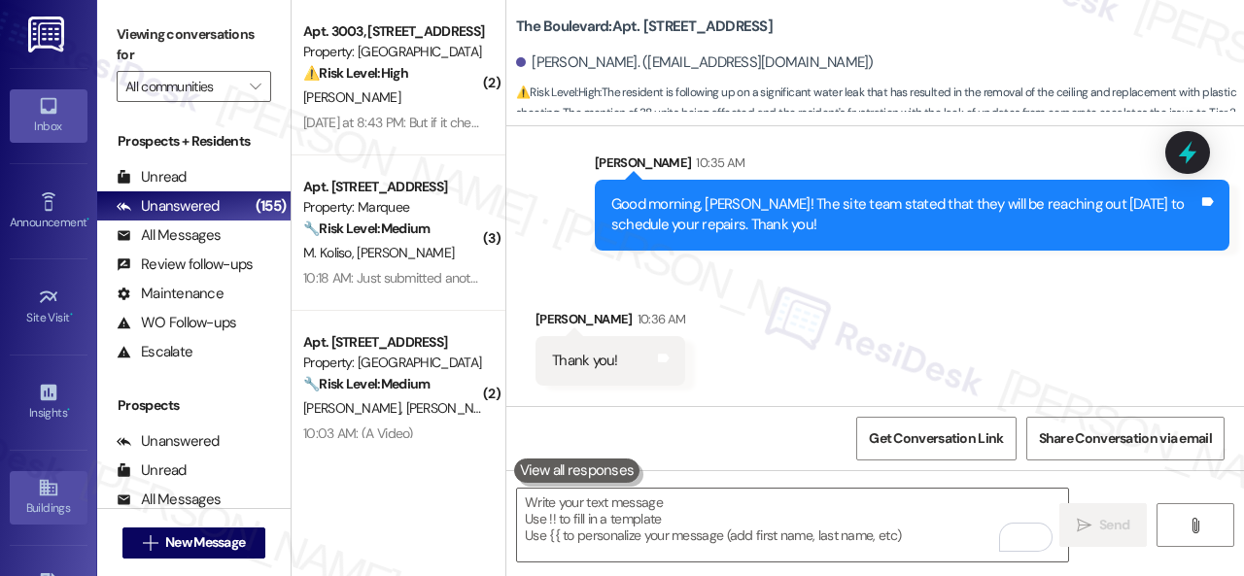
click at [31, 477] on link "Buildings" at bounding box center [49, 497] width 78 height 52
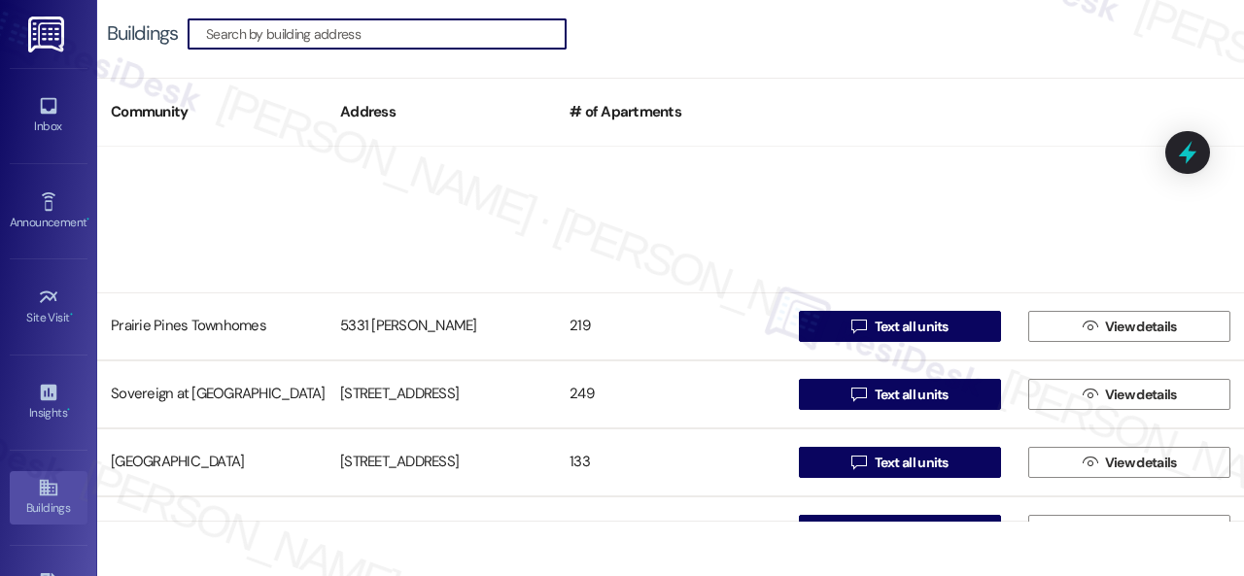
scroll to position [1263, 0]
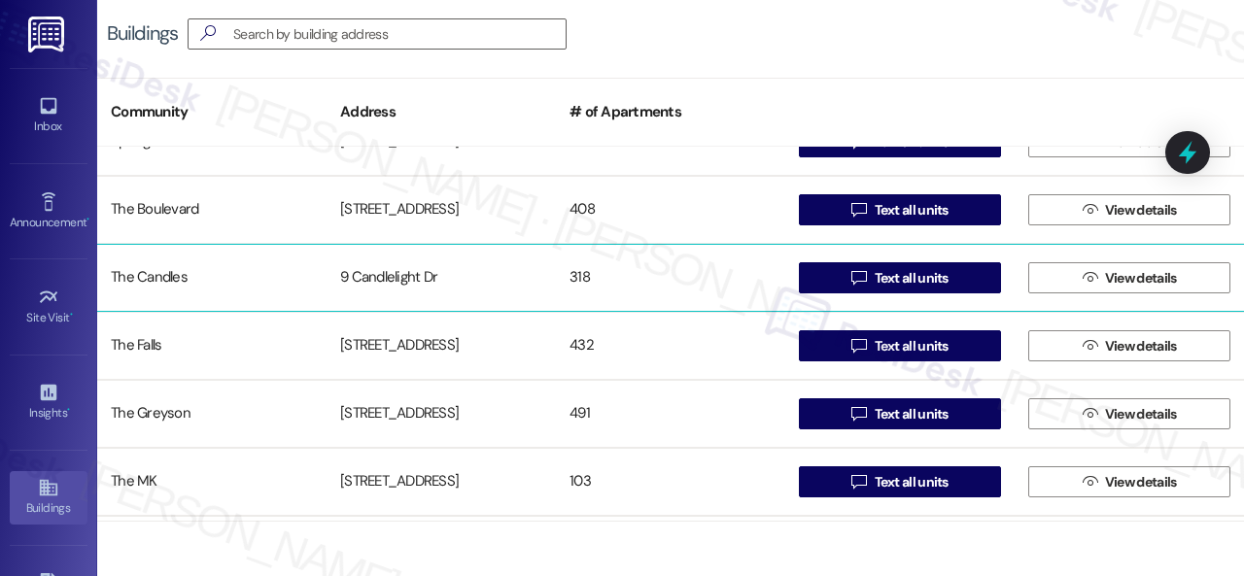
click at [159, 276] on div "The Candles" at bounding box center [211, 278] width 229 height 39
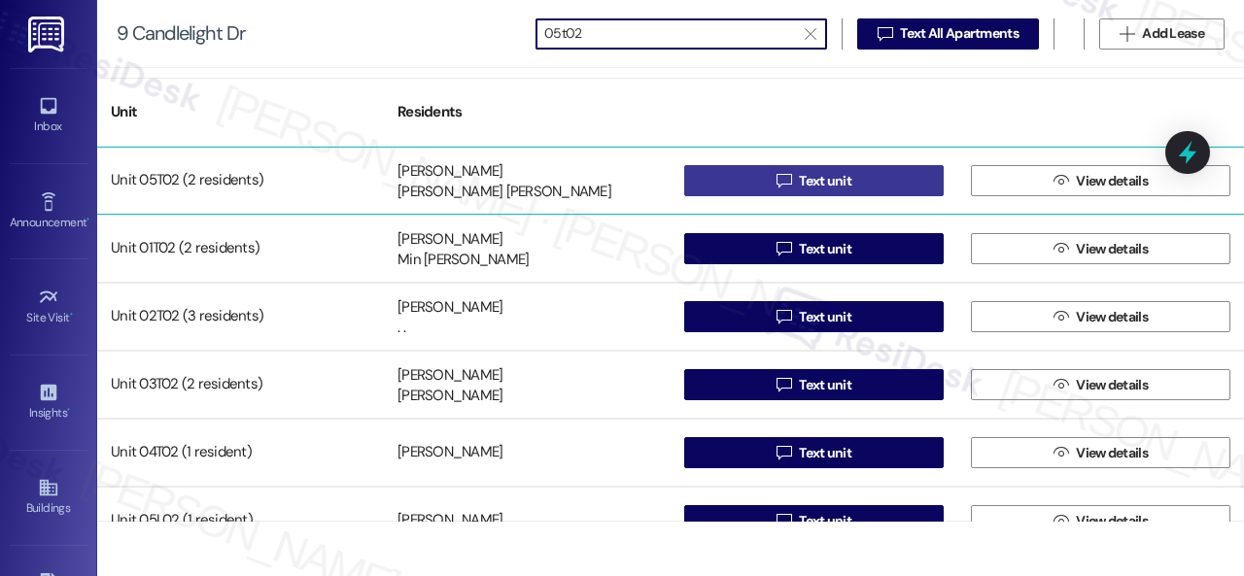
type input "05t02"
click at [721, 186] on button " Text unit" at bounding box center [813, 180] width 259 height 31
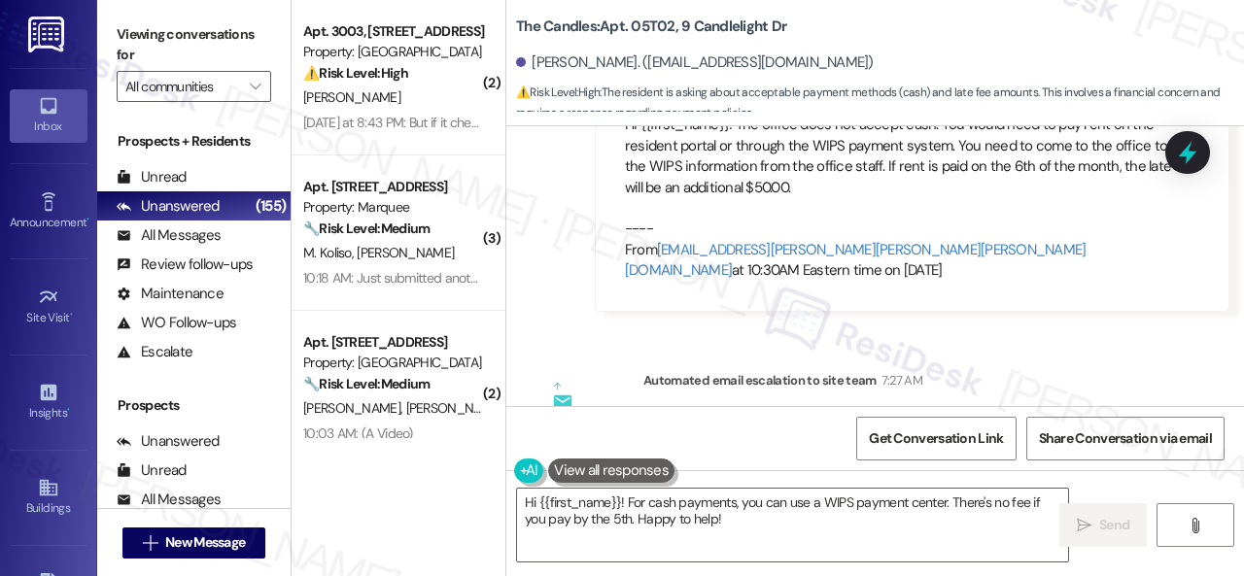
scroll to position [1685, 0]
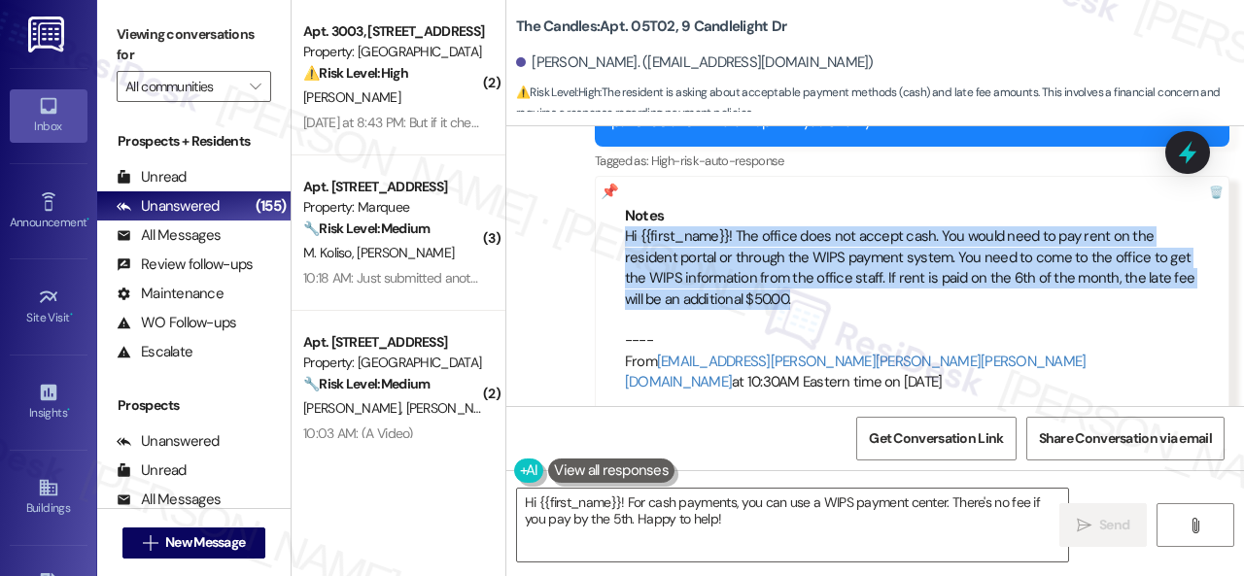
drag, startPoint x: 811, startPoint y: 299, endPoint x: 612, endPoint y: 244, distance: 205.9
click at [612, 244] on div "Notes Hi {{first_name}}! The office does not accept cash. You would need to pay…" at bounding box center [912, 300] width 635 height 248
copy div "Hi {{first_name}}! The office does not accept cash. You would need to pay rent …"
click at [579, 516] on textarea "Hi {{first_name}}! For cash payments, you can use a WIPS payment center. There'…" at bounding box center [792, 525] width 551 height 73
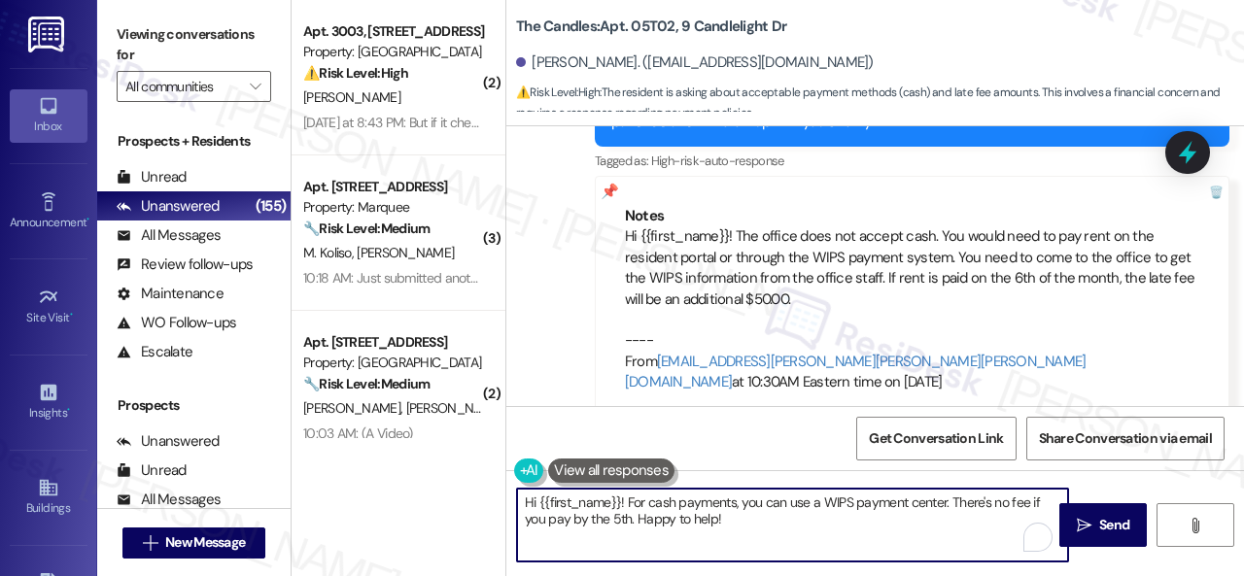
drag, startPoint x: 737, startPoint y: 516, endPoint x: 470, endPoint y: 477, distance: 269.1
click at [470, 477] on div "( 2 ) Apt. 3003, [STREET_ADDRESS] Property: The Falls ⚠️ Risk Level: High The r…" at bounding box center [768, 288] width 952 height 576
paste textarea "The office does not accept cash. You would need to pay rent on the resident por…"
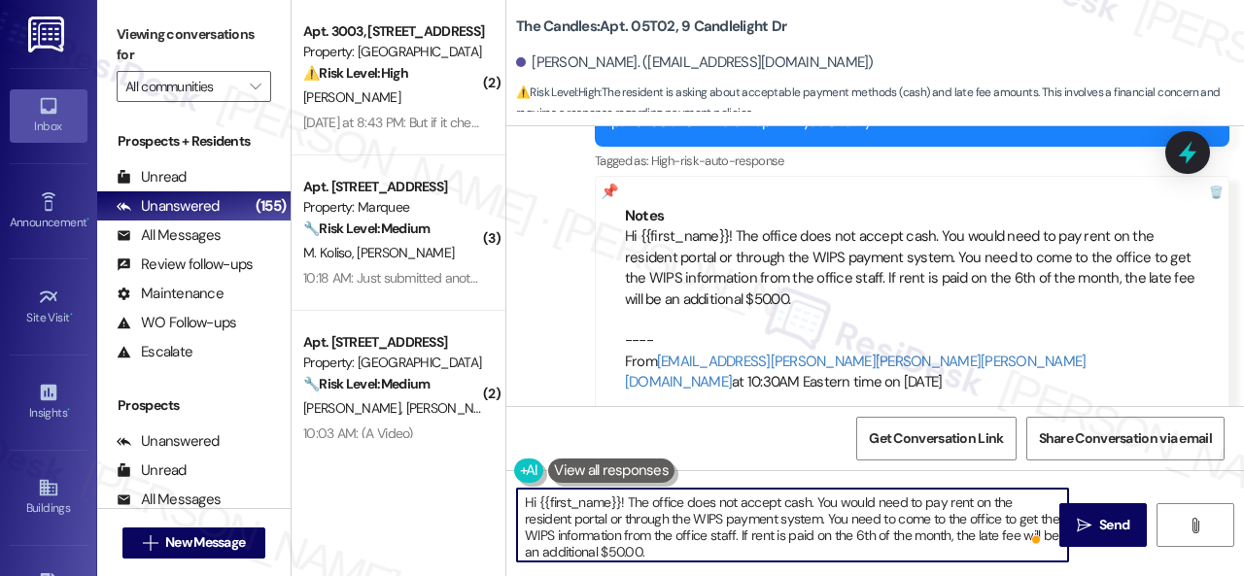
click at [879, 535] on textarea "Hi {{first_name}}! The office does not accept cash. You would need to pay rent …" at bounding box center [792, 525] width 551 height 73
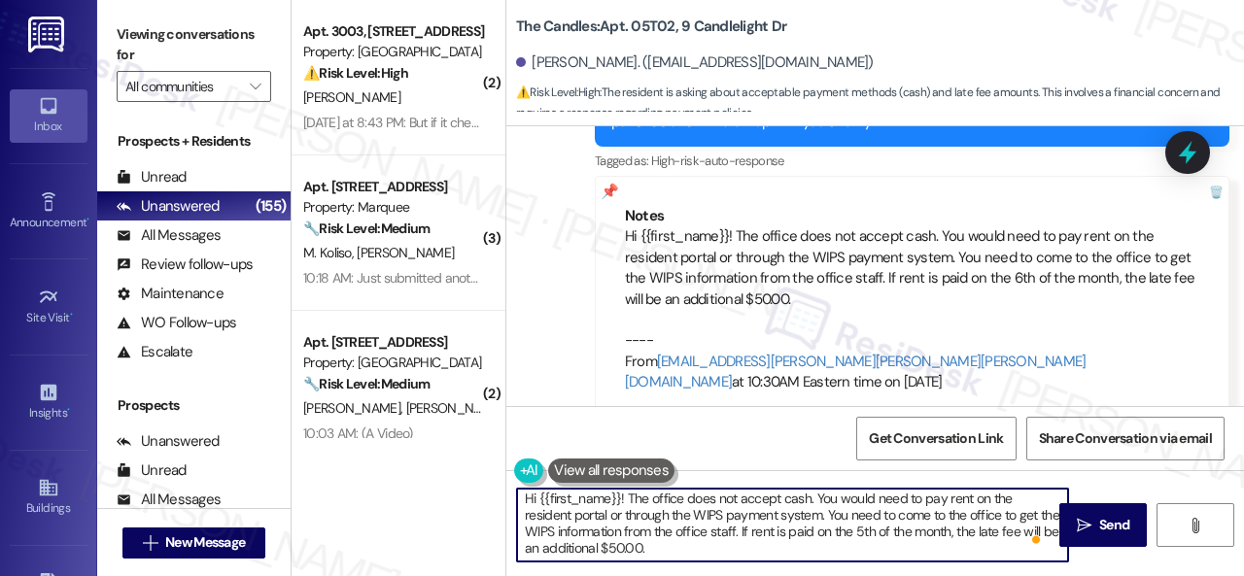
scroll to position [4, 0]
type textarea "Hi {{first_name}}! The office does not accept cash. You would need to pay rent …"
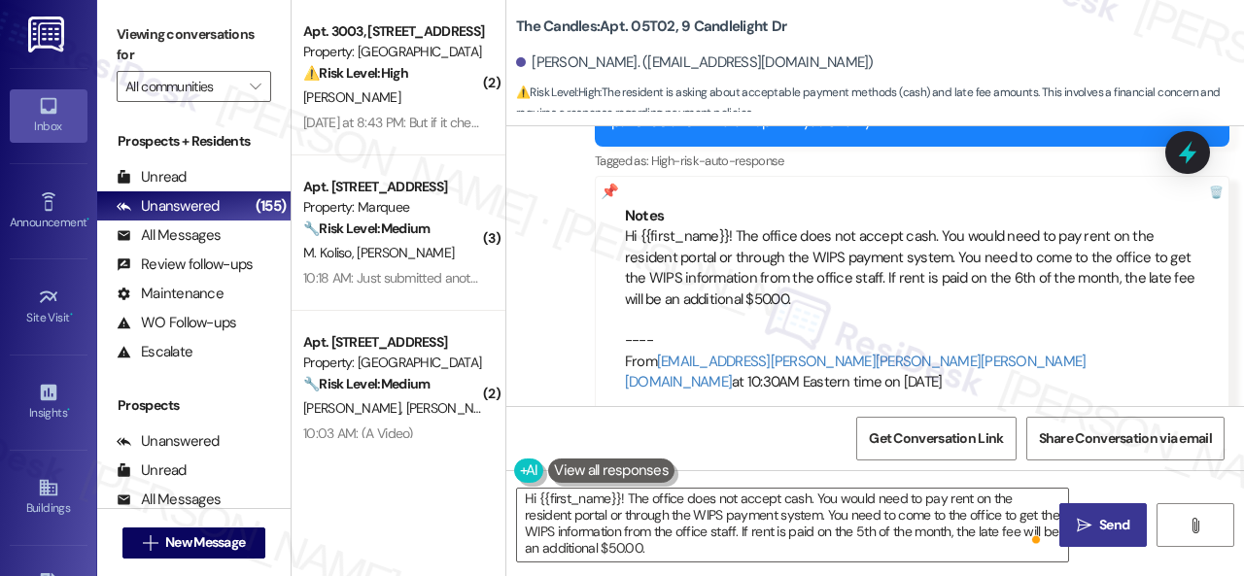
click at [1084, 515] on span " Send" at bounding box center [1103, 525] width 61 height 20
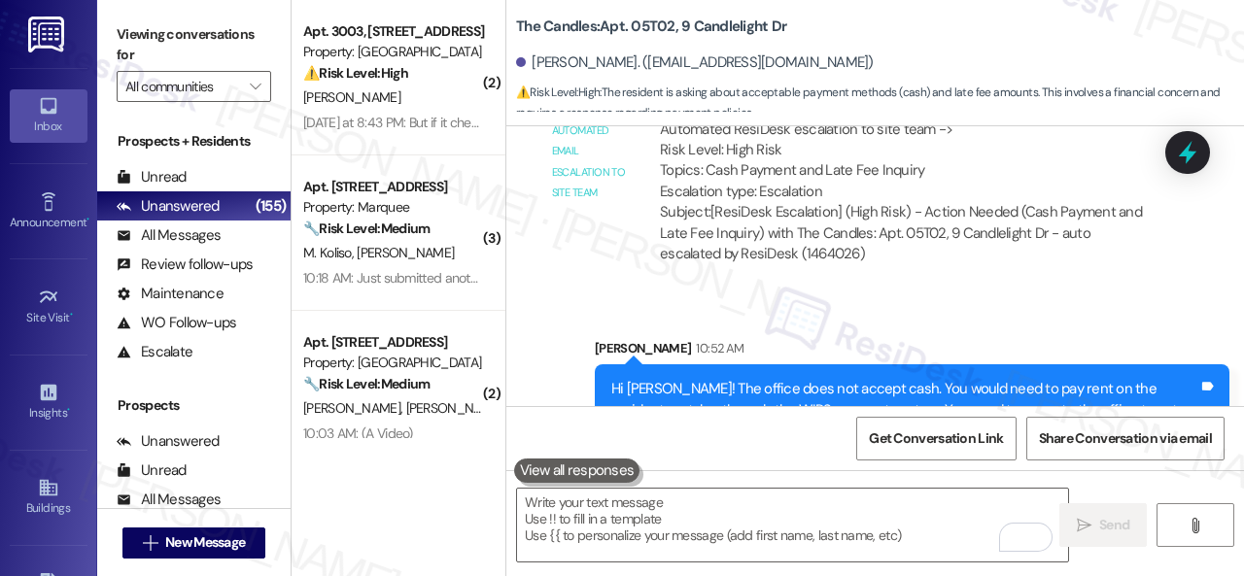
scroll to position [2174, 0]
